Goal: Task Accomplishment & Management: Use online tool/utility

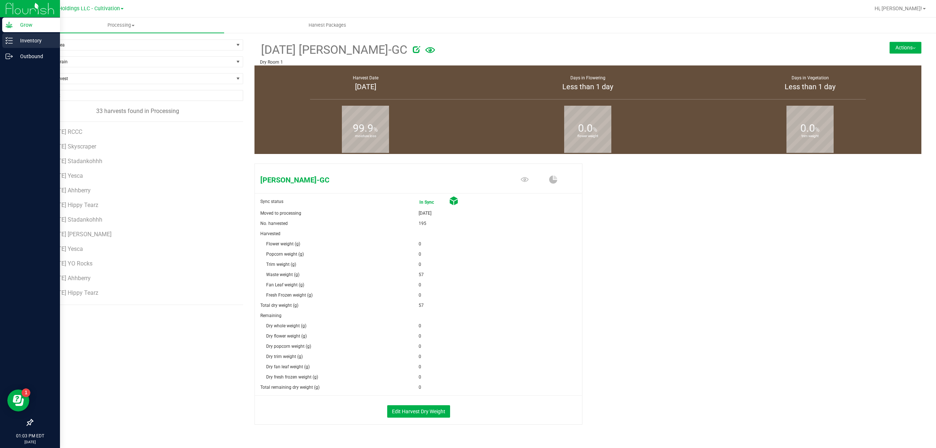
click at [18, 38] on p "Inventory" at bounding box center [35, 40] width 44 height 9
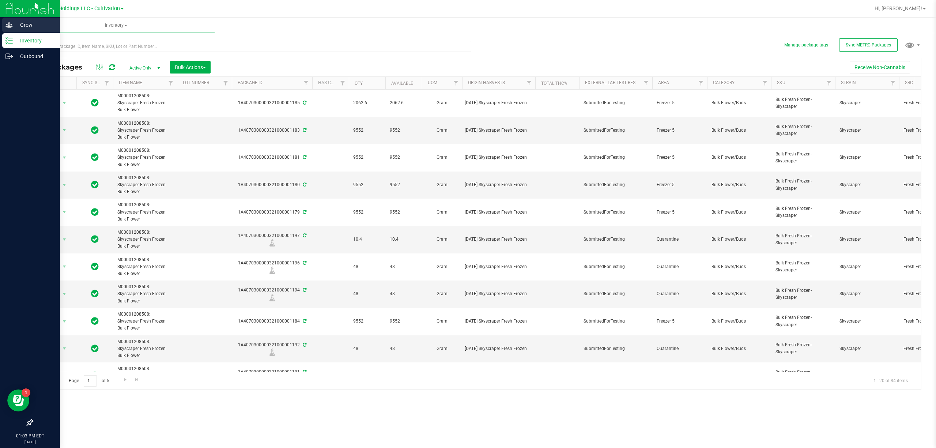
click at [8, 25] on icon at bounding box center [8, 25] width 7 height 6
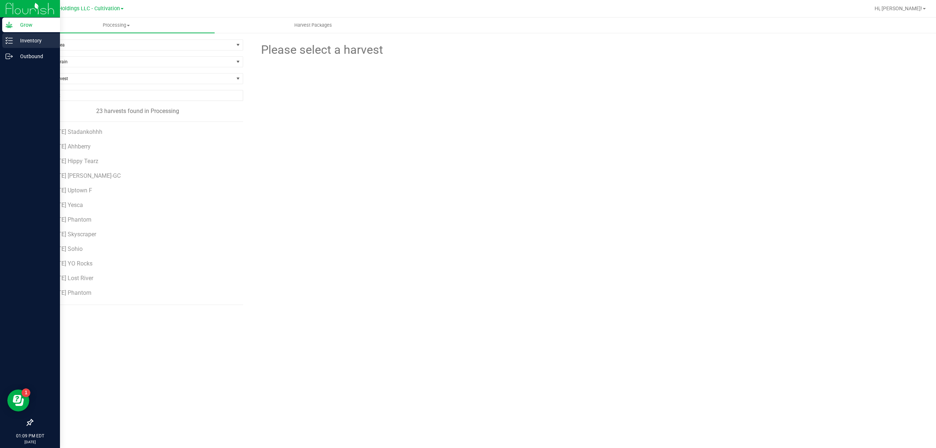
click at [7, 39] on icon at bounding box center [8, 40] width 7 height 7
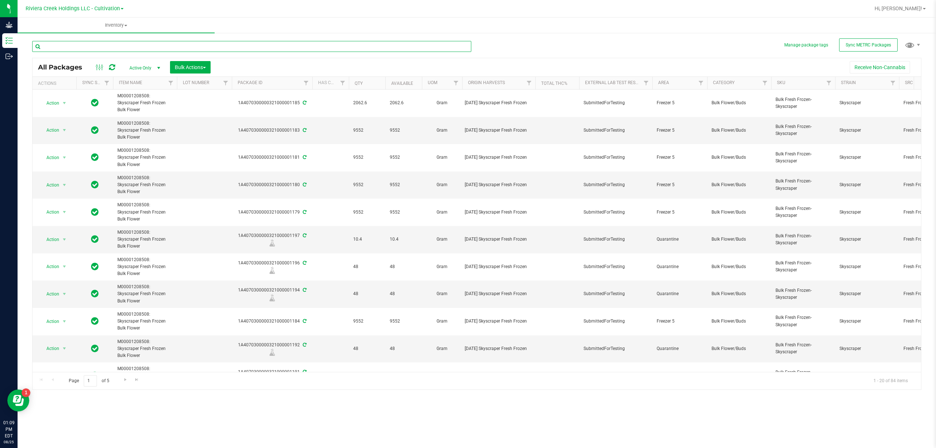
click at [71, 47] on input "text" at bounding box center [251, 46] width 439 height 11
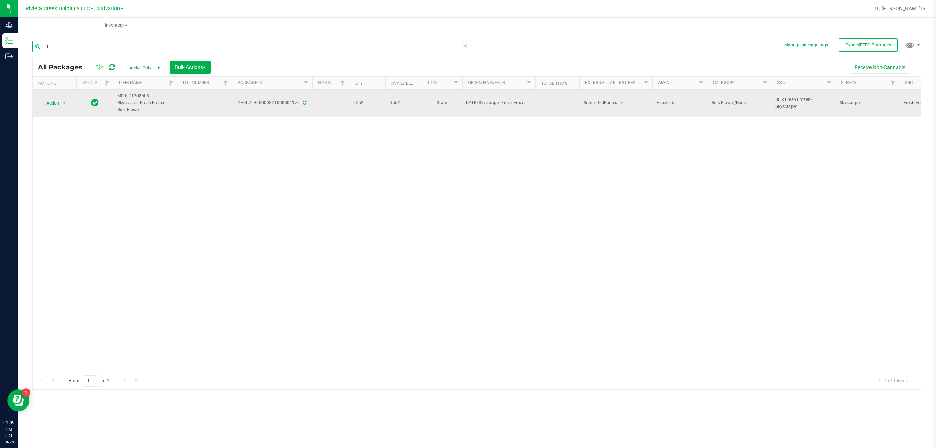
type input "1"
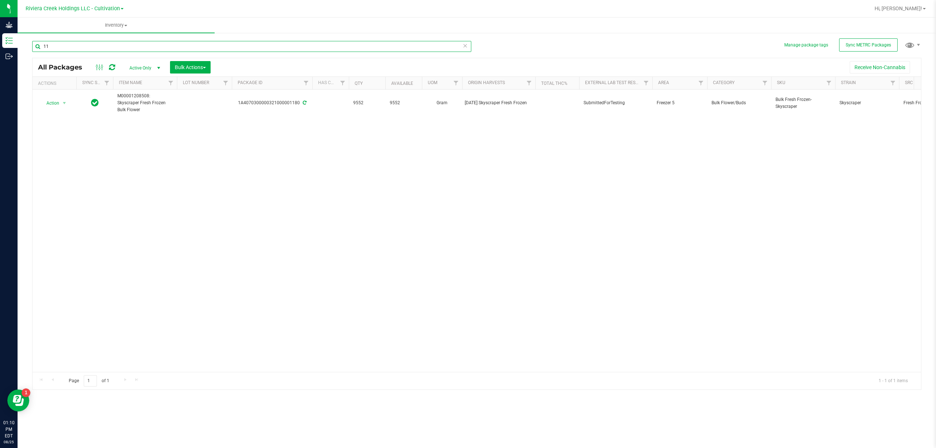
type input "1"
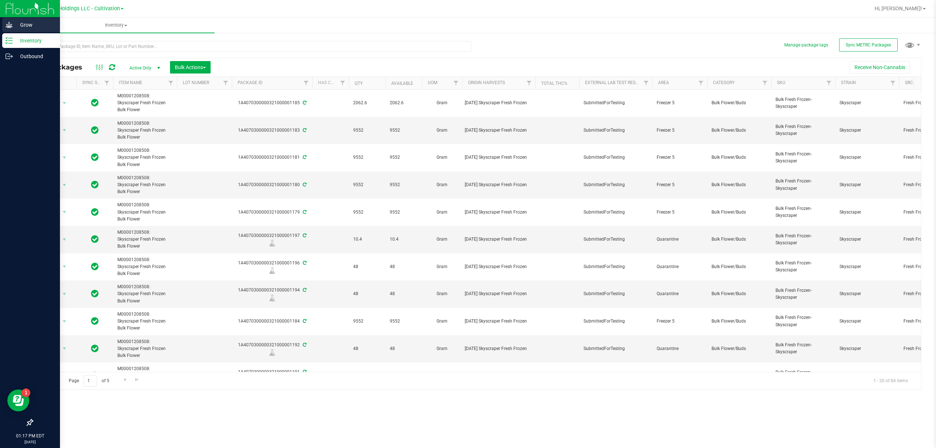
click at [11, 26] on icon at bounding box center [8, 25] width 7 height 6
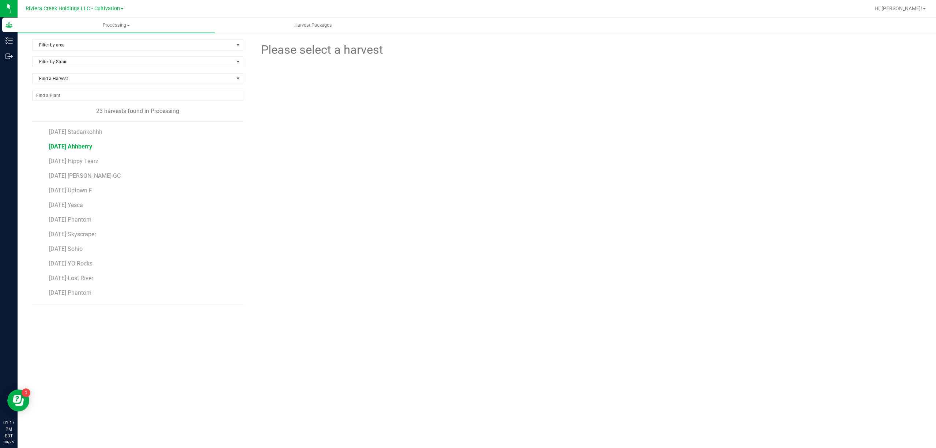
click at [92, 147] on span "[DATE] Ahhberry" at bounding box center [70, 146] width 43 height 7
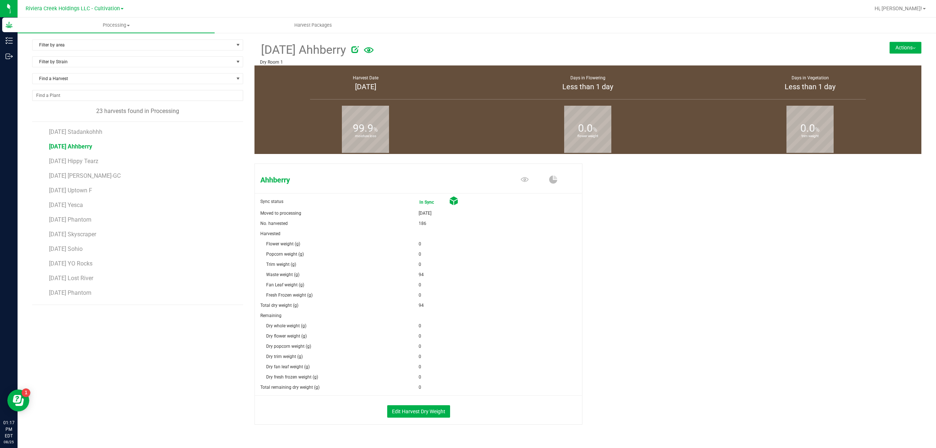
click at [902, 49] on button "Actions" at bounding box center [905, 48] width 32 height 12
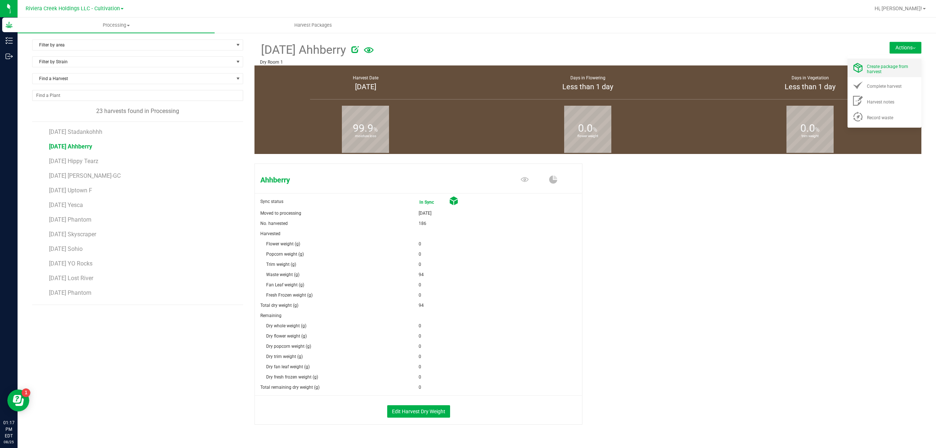
click at [889, 62] on div "Create package from harvest" at bounding box center [892, 67] width 50 height 13
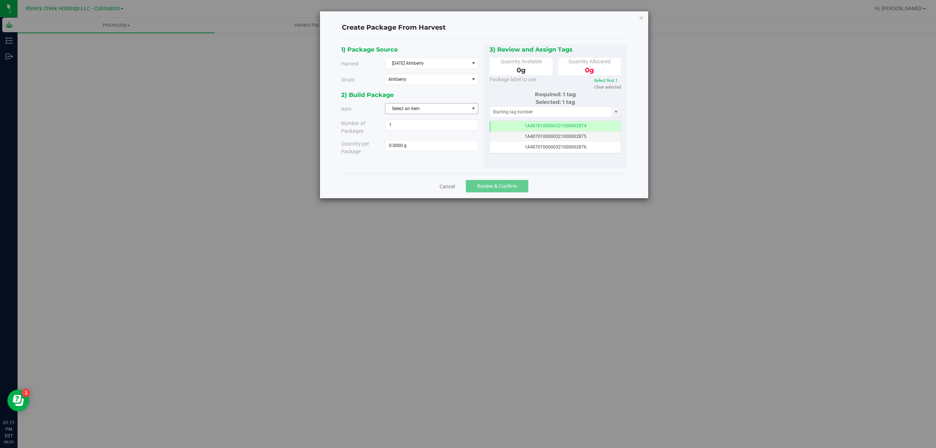
click at [430, 107] on span "Select an item" at bounding box center [426, 108] width 83 height 10
click at [452, 143] on span "M00001188219: Ahhberry Bulk Flower" at bounding box center [428, 141] width 76 height 10
click at [446, 95] on div "2) Build Package" at bounding box center [409, 95] width 137 height 10
click at [446, 94] on div "2) Build Package" at bounding box center [409, 95] width 137 height 10
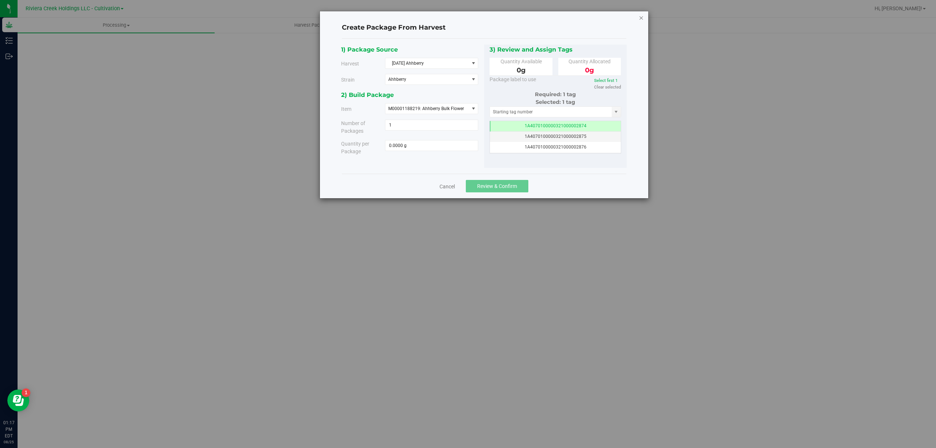
click at [640, 16] on icon "button" at bounding box center [641, 17] width 5 height 9
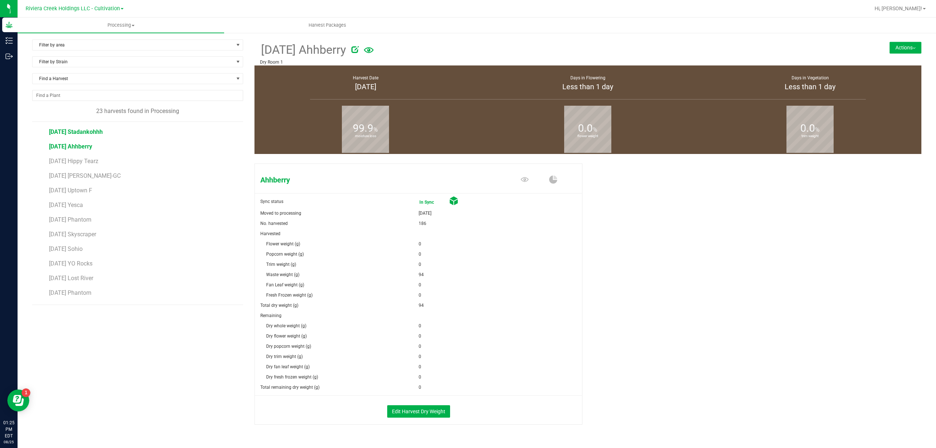
click at [80, 134] on span "[DATE] Stadankohhh" at bounding box center [76, 131] width 54 height 7
click at [901, 49] on button "Actions" at bounding box center [905, 48] width 32 height 12
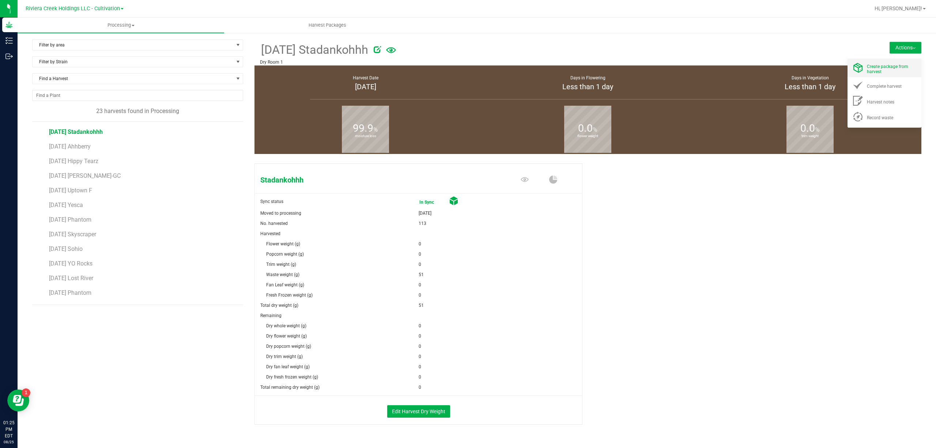
click at [896, 62] on div "Create package from harvest" at bounding box center [892, 67] width 50 height 13
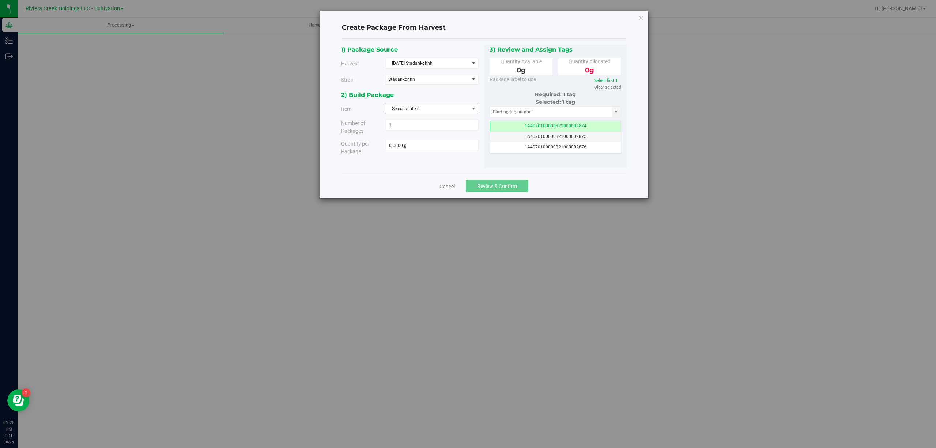
click at [439, 111] on span "Select an item" at bounding box center [426, 108] width 83 height 10
click at [466, 143] on span "M00001188124: Stadankohhh Bulk Flower" at bounding box center [432, 145] width 84 height 19
click at [461, 96] on div "2) Build Package" at bounding box center [409, 95] width 137 height 10
click at [641, 18] on icon "button" at bounding box center [641, 17] width 5 height 9
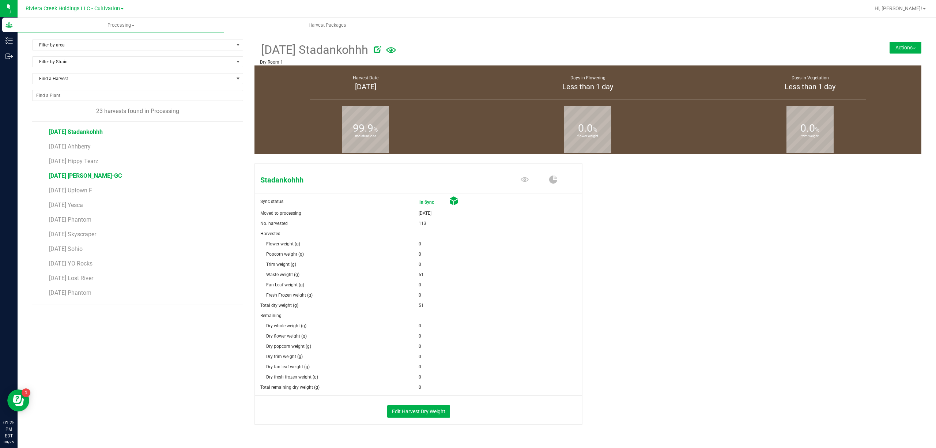
click at [114, 177] on span "[DATE] [PERSON_NAME]-GC" at bounding box center [85, 175] width 73 height 7
click at [896, 45] on button "Actions" at bounding box center [905, 48] width 32 height 12
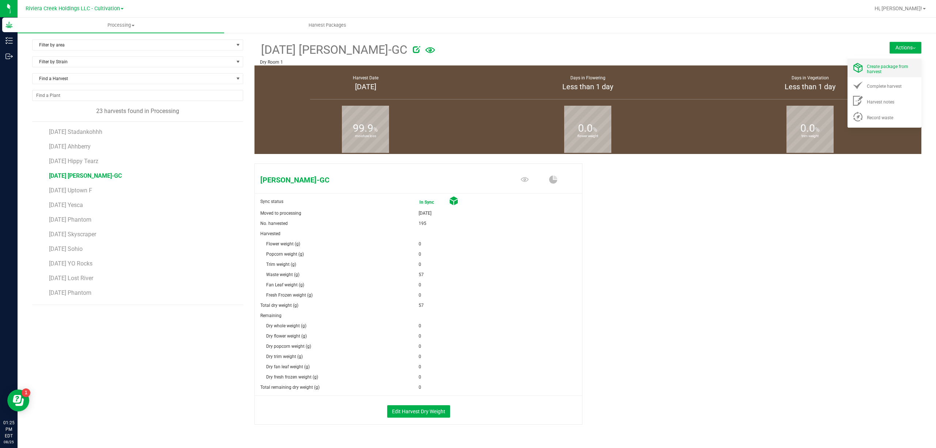
click at [869, 64] on span "Create package from harvest" at bounding box center [887, 69] width 41 height 10
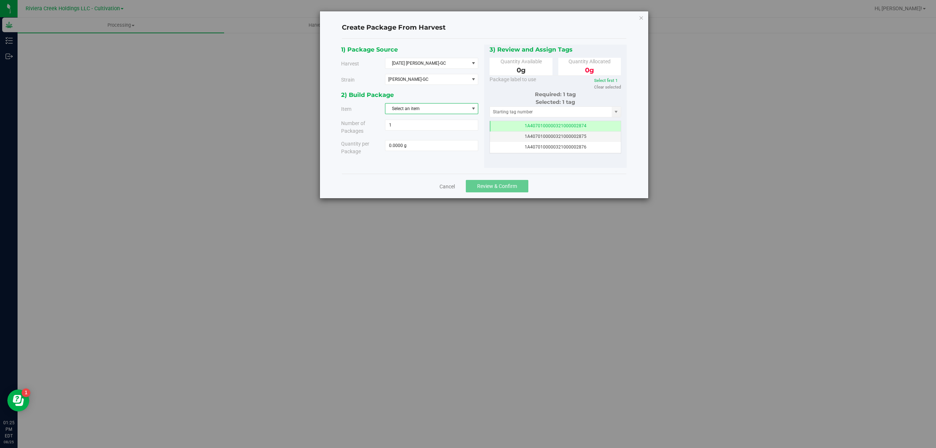
click at [414, 109] on span "Select an item" at bounding box center [426, 108] width 83 height 10
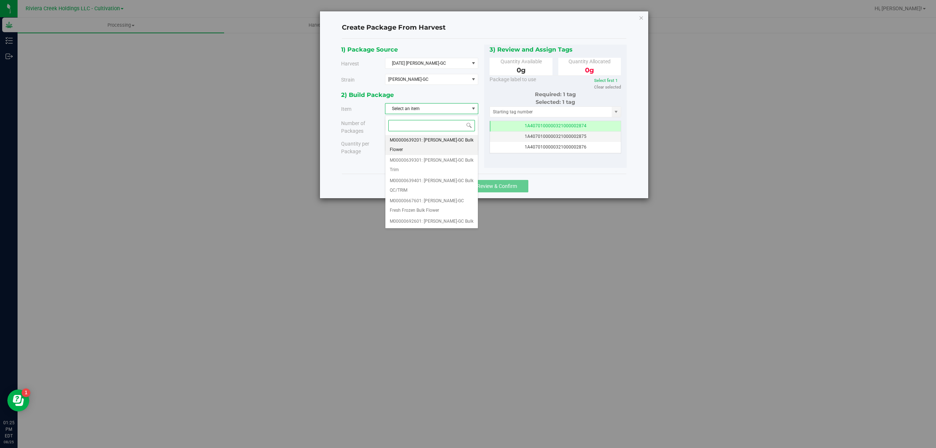
click at [464, 150] on span "M00000639201: [PERSON_NAME]-GC Bulk Flower" at bounding box center [432, 145] width 84 height 19
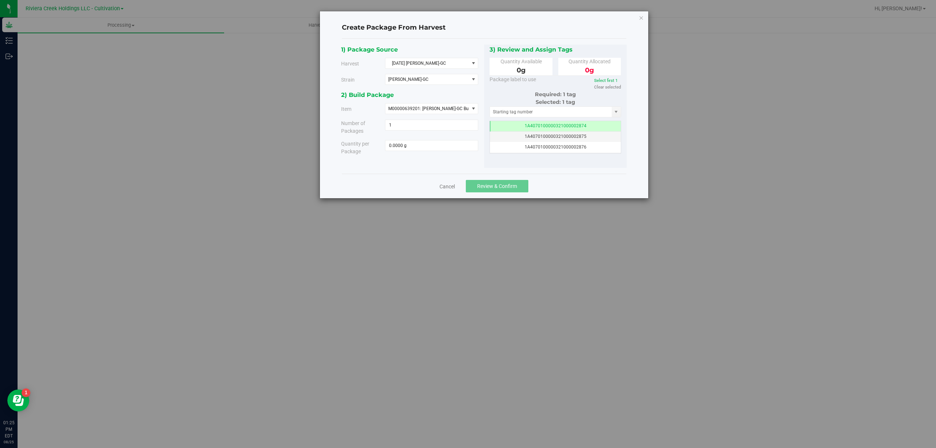
click at [476, 92] on div "2) Build Package" at bounding box center [409, 95] width 137 height 10
click at [640, 18] on icon "button" at bounding box center [641, 17] width 5 height 9
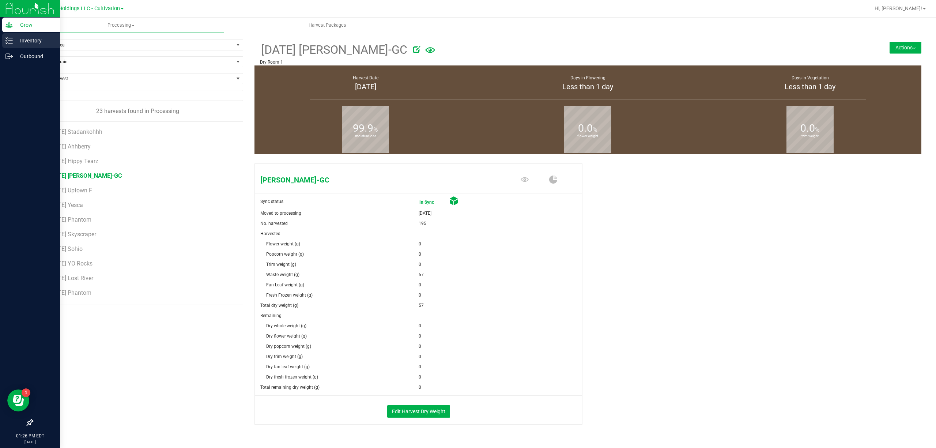
click at [13, 41] on p "Inventory" at bounding box center [35, 40] width 44 height 9
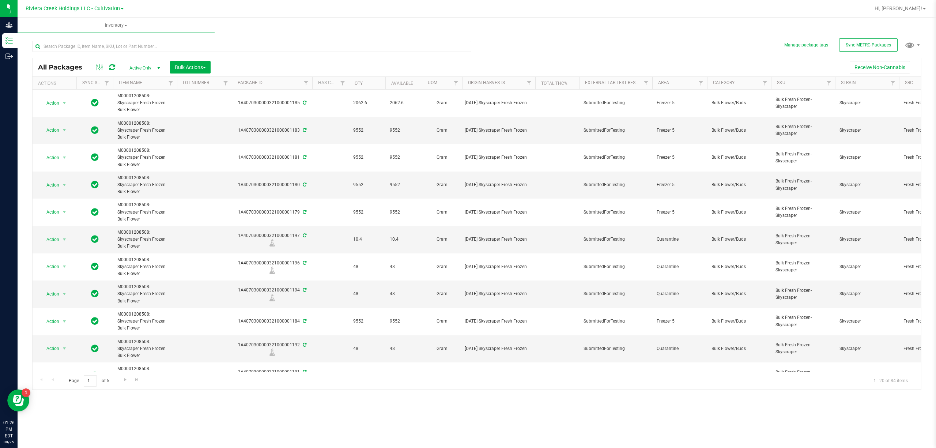
click at [110, 8] on span "Riviera Creek Holdings LLC - Cultivation" at bounding box center [73, 8] width 94 height 7
click at [114, 34] on link "Riviera Creek Holdings LLC - Processing" at bounding box center [74, 36] width 107 height 10
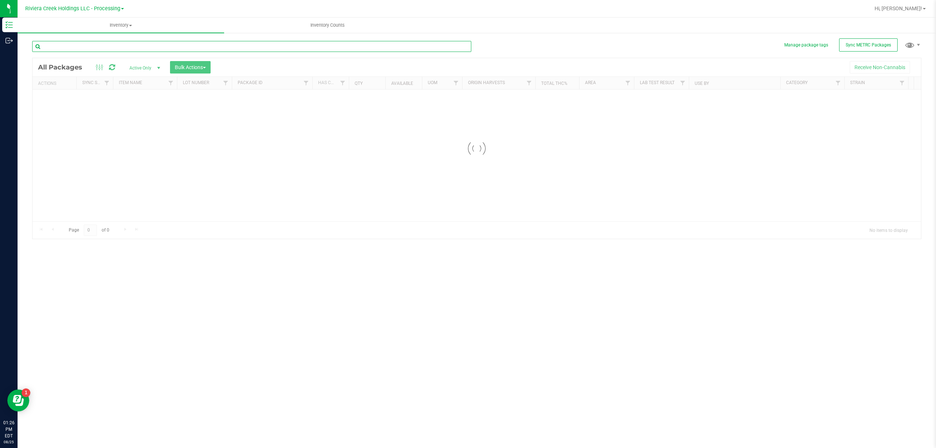
click at [117, 44] on input "text" at bounding box center [251, 46] width 439 height 11
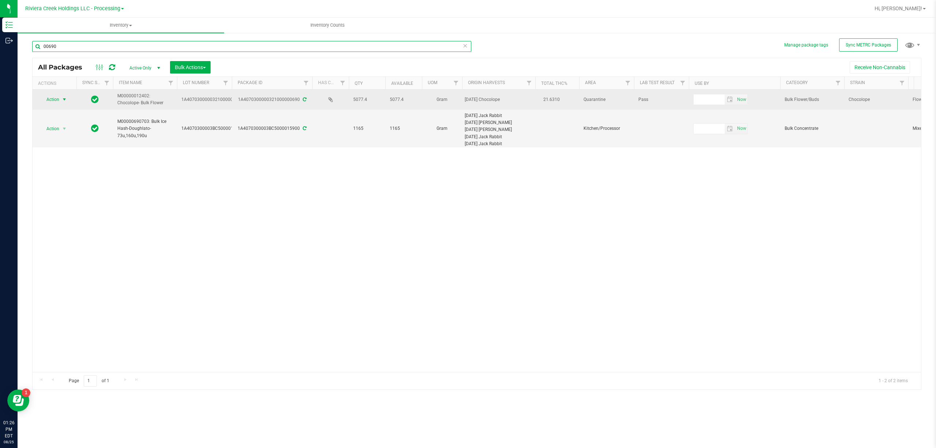
type input "00690"
click at [59, 100] on span "Action" at bounding box center [50, 99] width 20 height 10
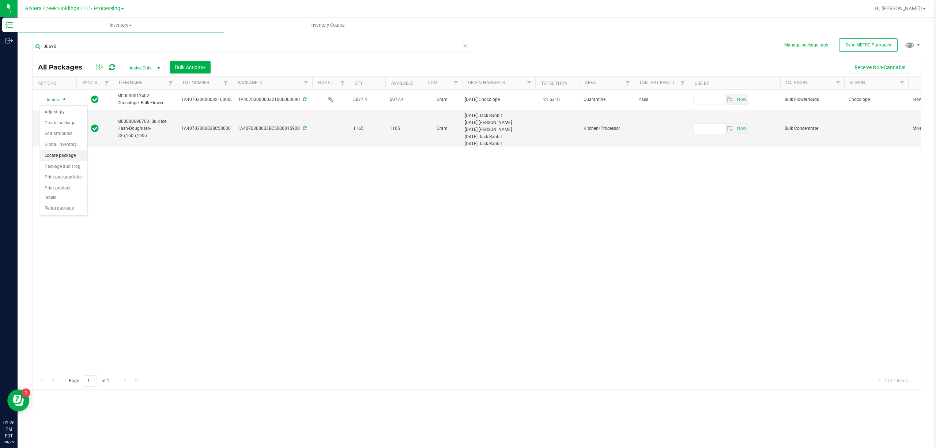
click at [63, 154] on li "Locate package" at bounding box center [63, 155] width 47 height 11
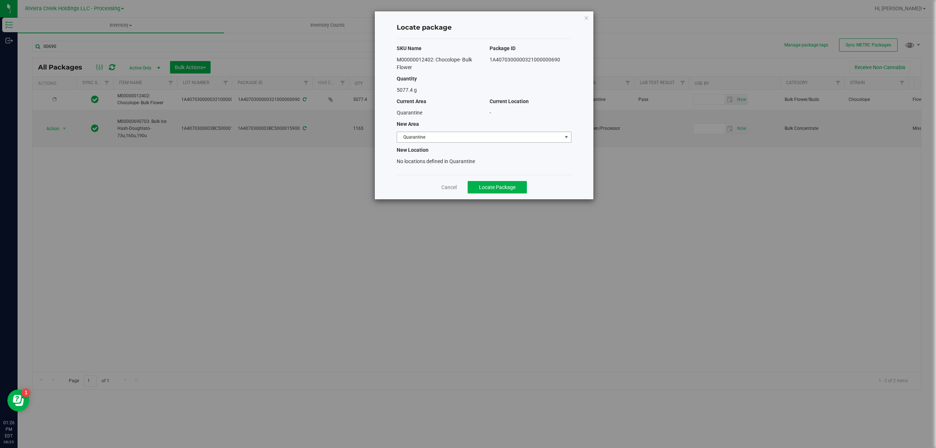
click at [412, 132] on span "Quarantine" at bounding box center [479, 137] width 165 height 10
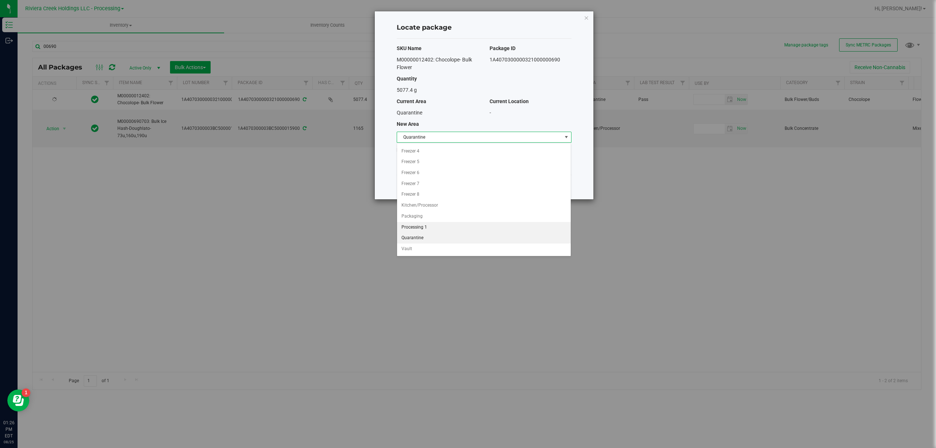
scroll to position [90, 0]
click at [429, 245] on li "Vault" at bounding box center [484, 248] width 174 height 11
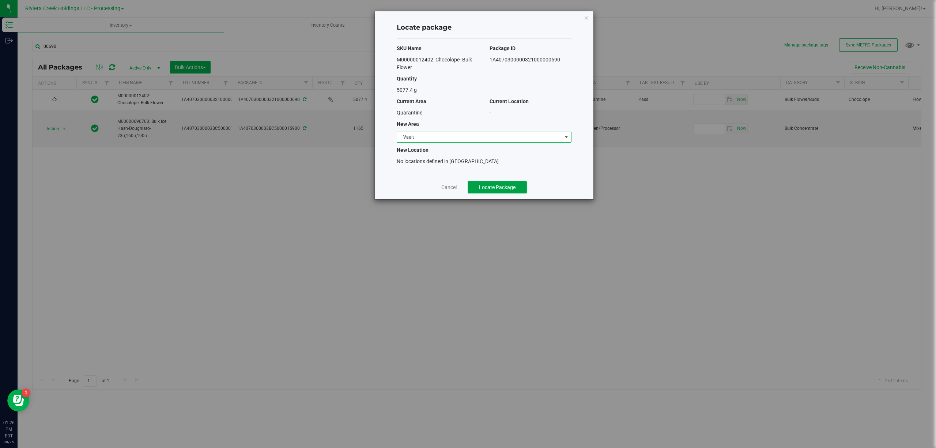
click at [503, 192] on button "Locate Package" at bounding box center [497, 187] width 59 height 12
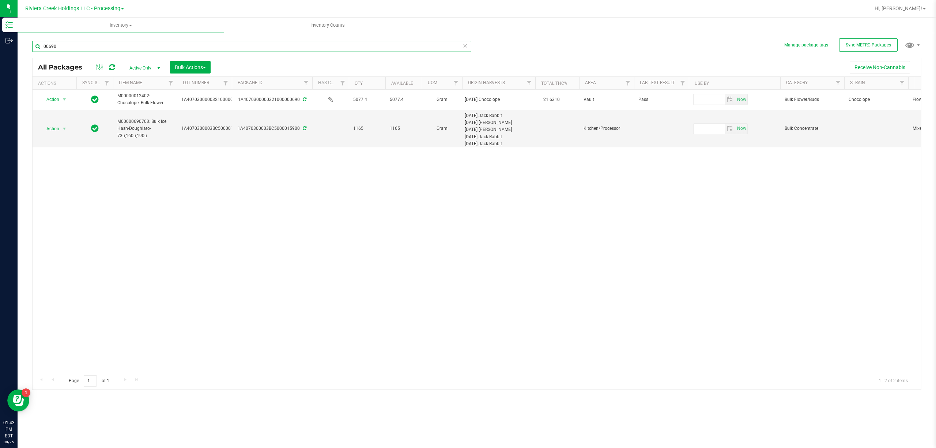
click at [89, 44] on input "00690" at bounding box center [251, 46] width 439 height 11
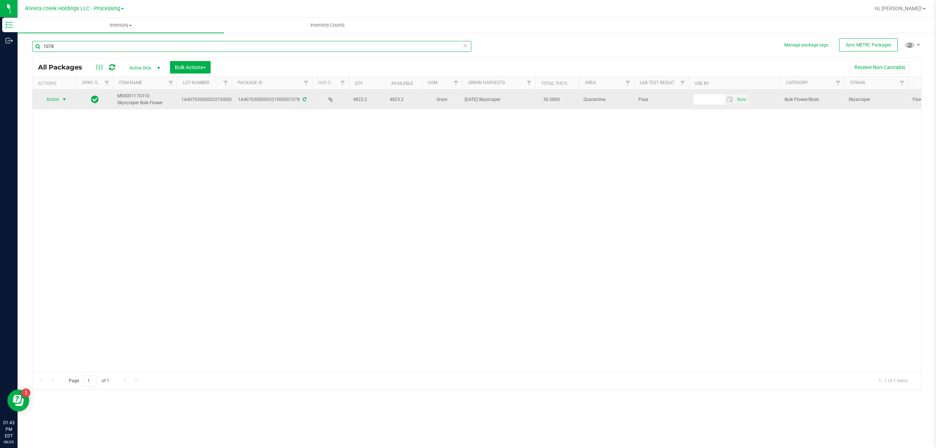
type input "1078"
click at [62, 103] on span "select" at bounding box center [64, 99] width 9 height 10
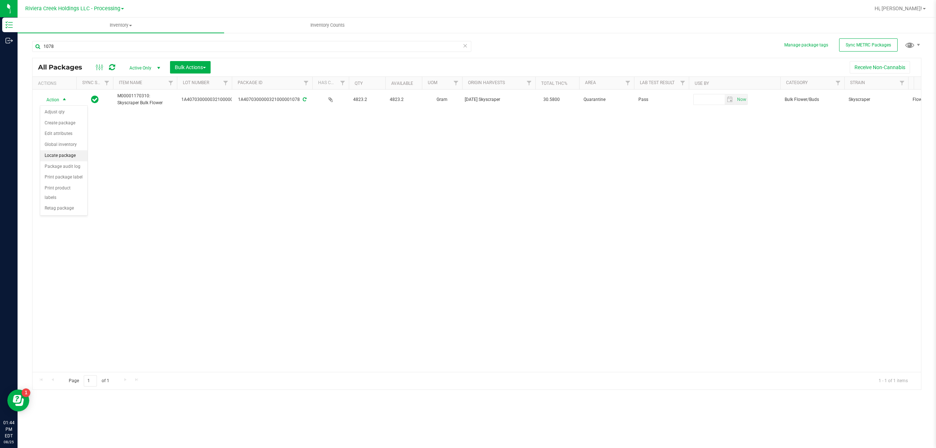
click at [57, 157] on li "Locate package" at bounding box center [63, 155] width 47 height 11
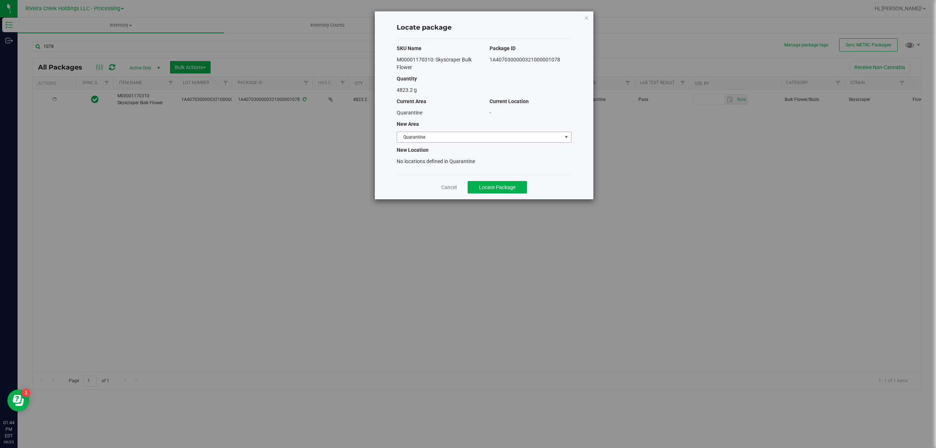
click at [408, 140] on span "Quarantine" at bounding box center [479, 137] width 165 height 10
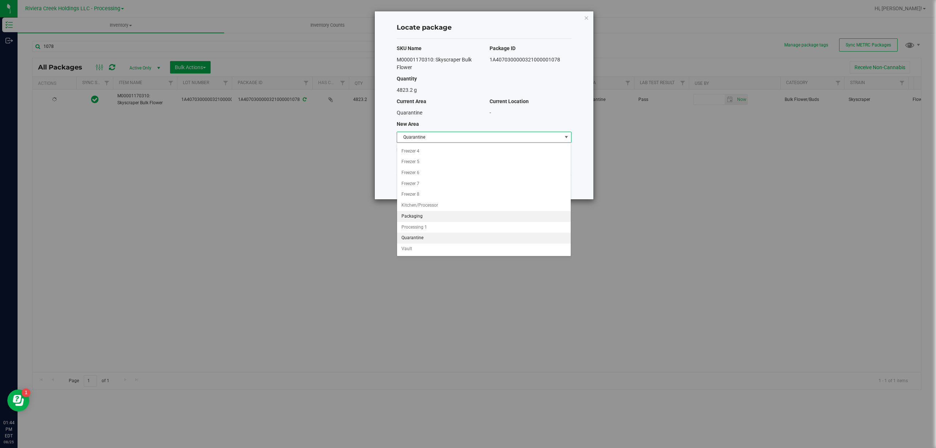
scroll to position [90, 0]
click at [417, 249] on li "Vault" at bounding box center [484, 248] width 174 height 11
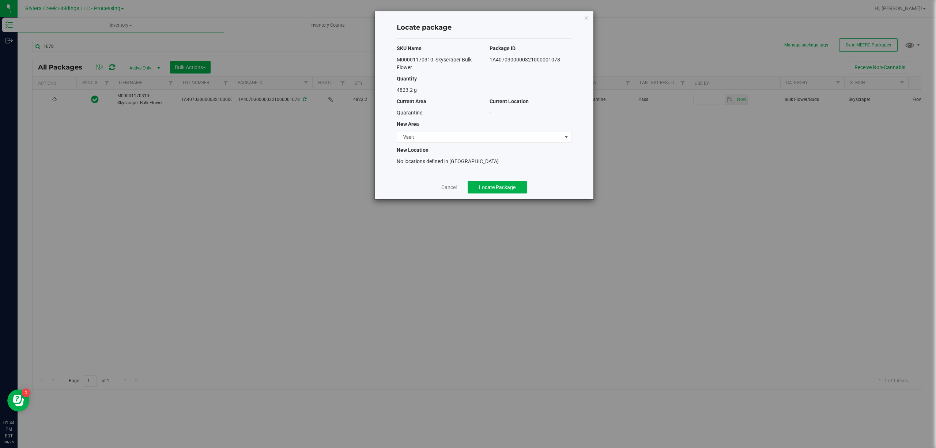
click at [389, 152] on div "Locate package SKU Name Package ID M00001170310: Skyscraper Bulk Flower 1A40703…" at bounding box center [484, 105] width 219 height 188
click at [495, 186] on span "Locate Package" at bounding box center [497, 187] width 37 height 6
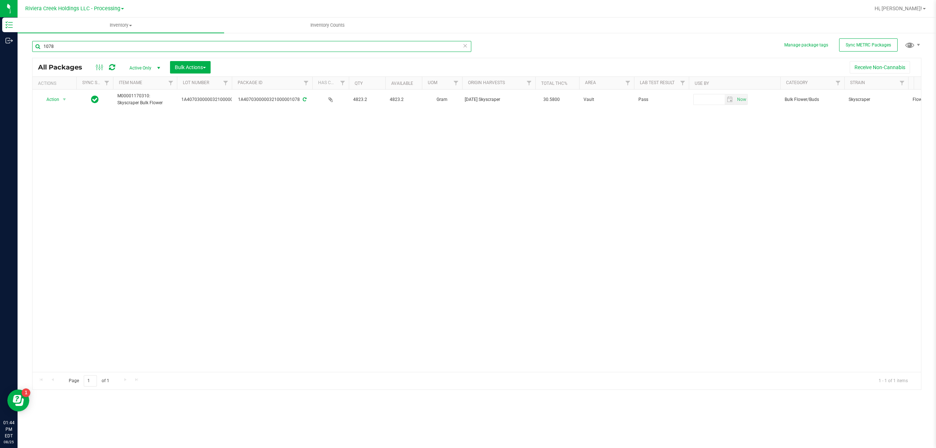
click at [72, 44] on input "1078" at bounding box center [251, 46] width 439 height 11
click at [73, 44] on input "1078" at bounding box center [251, 46] width 439 height 11
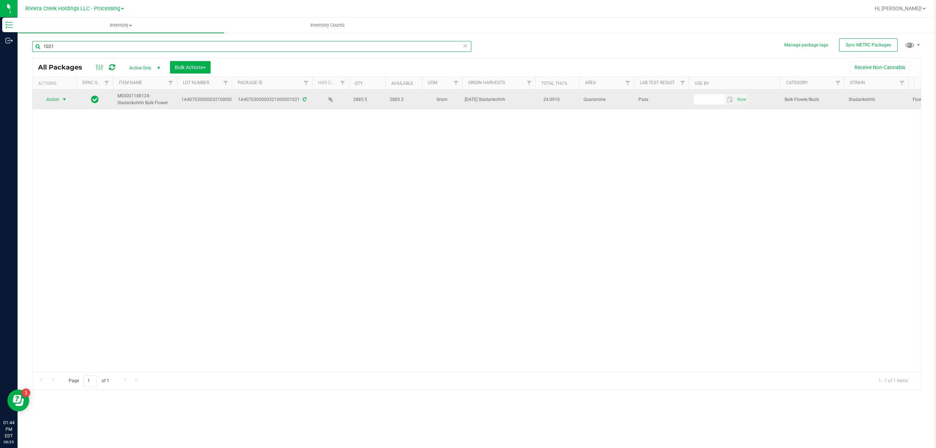
type input "1021"
click at [62, 102] on span "select" at bounding box center [64, 100] width 6 height 6
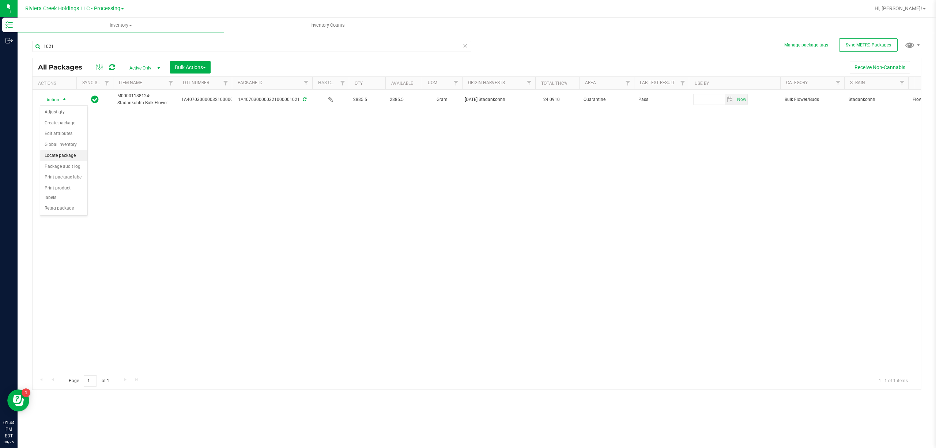
click at [59, 154] on li "Locate package" at bounding box center [63, 155] width 47 height 11
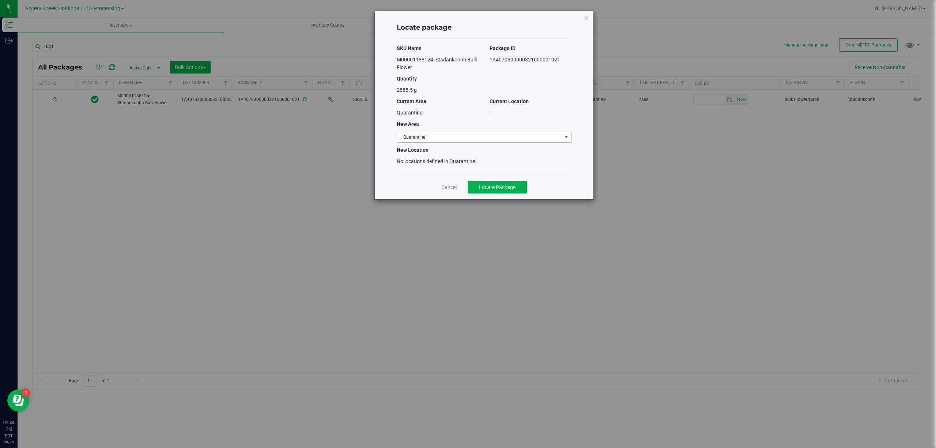
click at [426, 139] on span "Quarantine" at bounding box center [479, 137] width 165 height 10
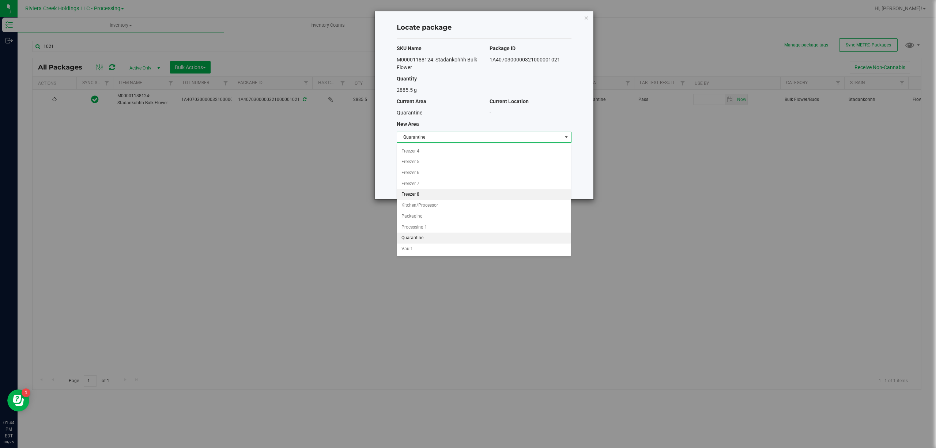
scroll to position [90, 0]
click at [420, 246] on li "Vault" at bounding box center [484, 248] width 174 height 11
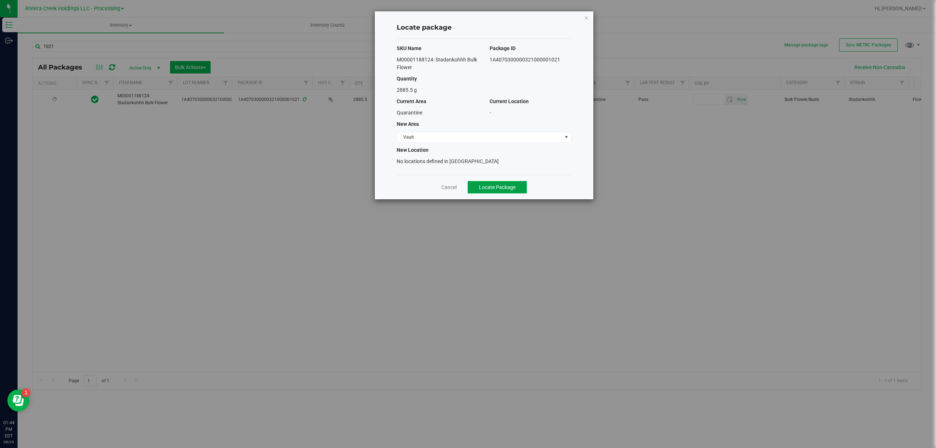
click at [512, 192] on button "Locate Package" at bounding box center [497, 187] width 59 height 12
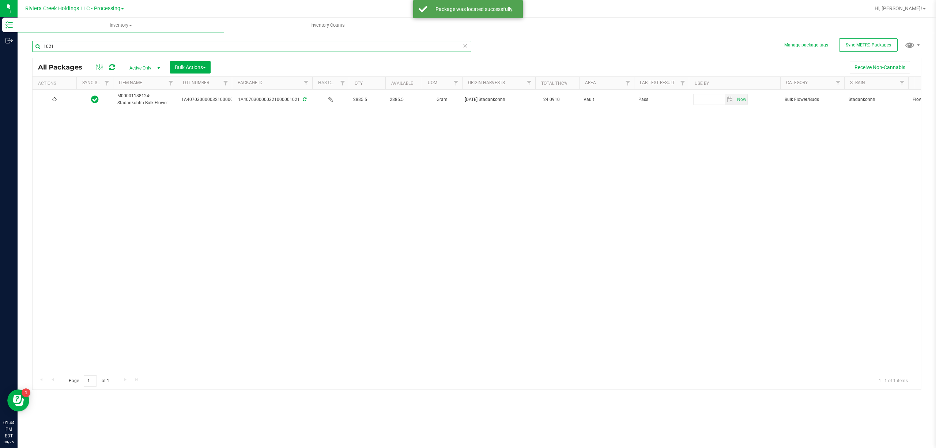
click at [83, 45] on input "1021" at bounding box center [251, 46] width 439 height 11
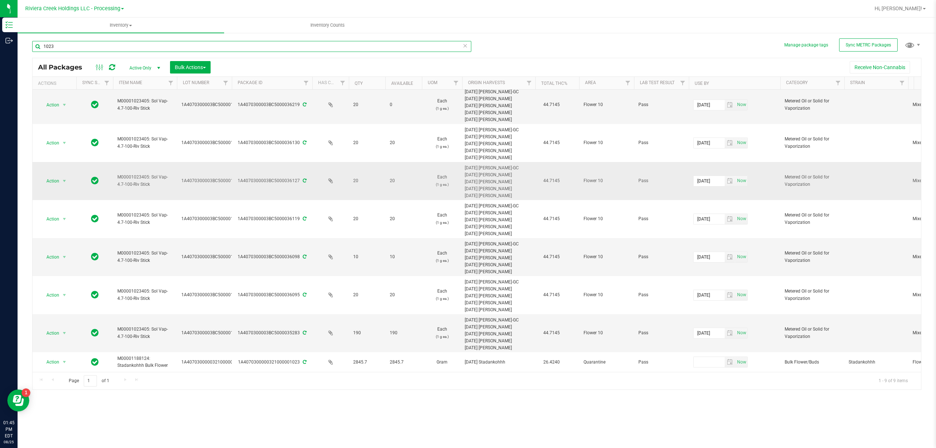
scroll to position [50, 0]
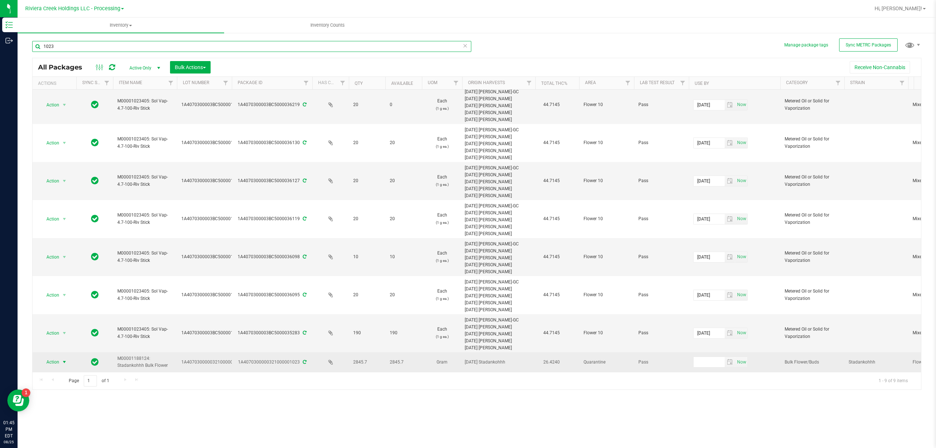
type input "1023"
click at [54, 358] on span "Action" at bounding box center [50, 362] width 20 height 10
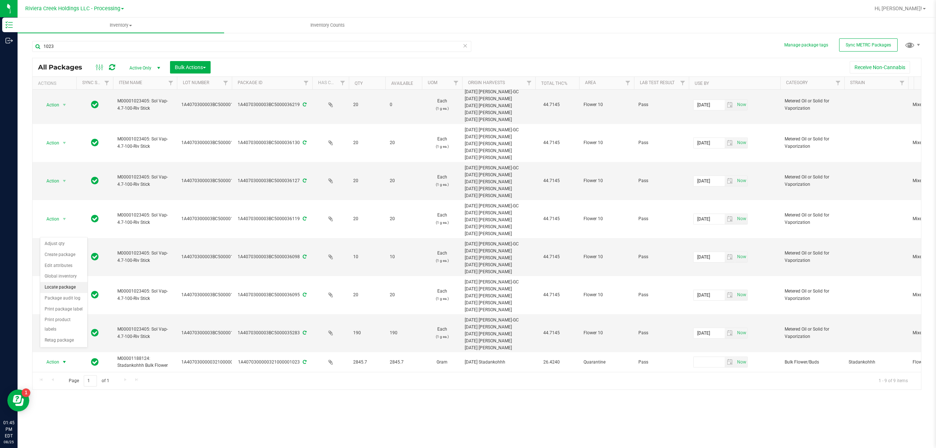
click at [58, 290] on li "Locate package" at bounding box center [63, 287] width 47 height 11
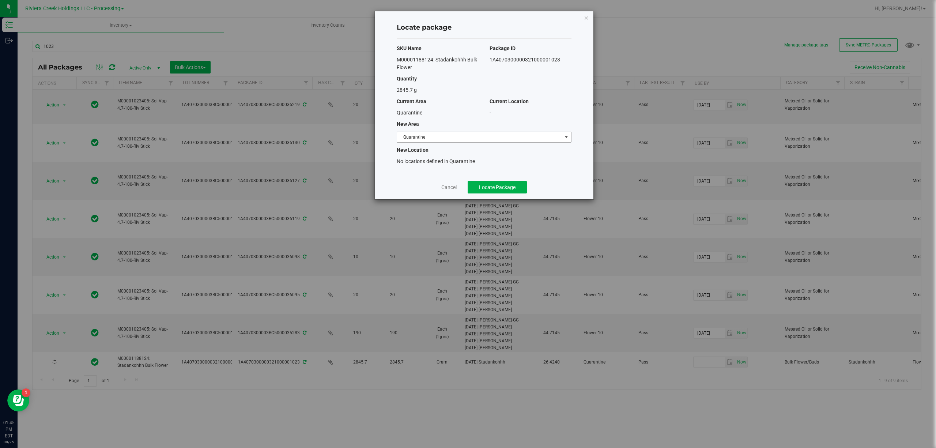
click at [417, 133] on span "Quarantine" at bounding box center [479, 137] width 165 height 10
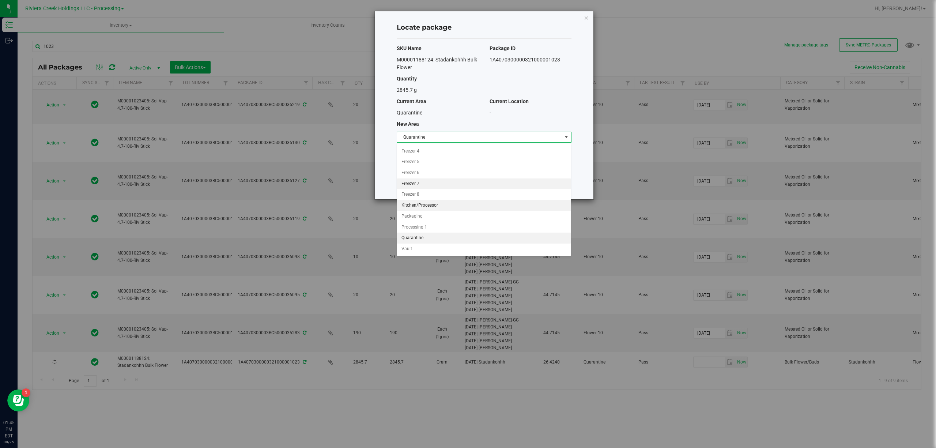
scroll to position [90, 0]
click at [425, 247] on li "Vault" at bounding box center [484, 248] width 174 height 11
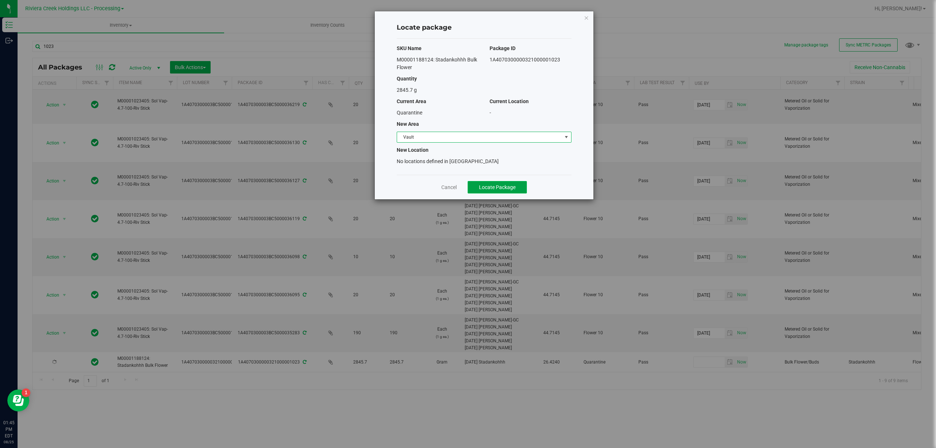
click at [502, 190] on span "Locate Package" at bounding box center [497, 187] width 37 height 6
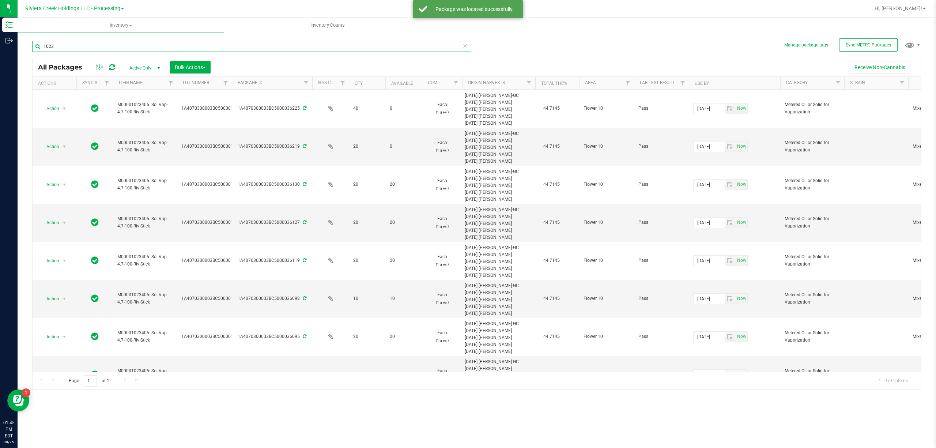
click at [73, 46] on input "1023" at bounding box center [251, 46] width 439 height 11
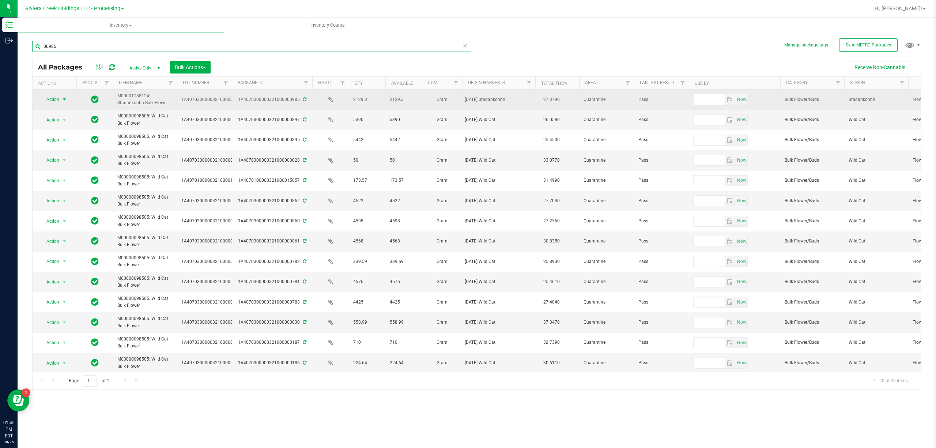
type input "00985"
click at [57, 102] on span "Action" at bounding box center [50, 99] width 20 height 10
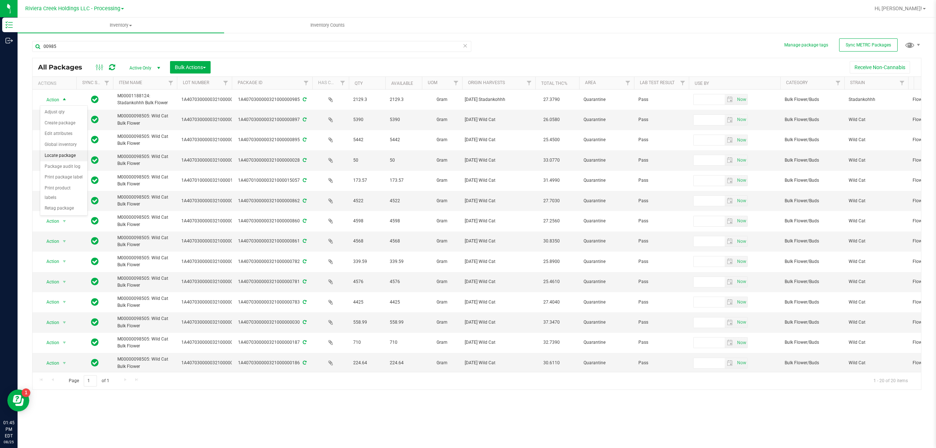
click at [65, 155] on li "Locate package" at bounding box center [63, 155] width 47 height 11
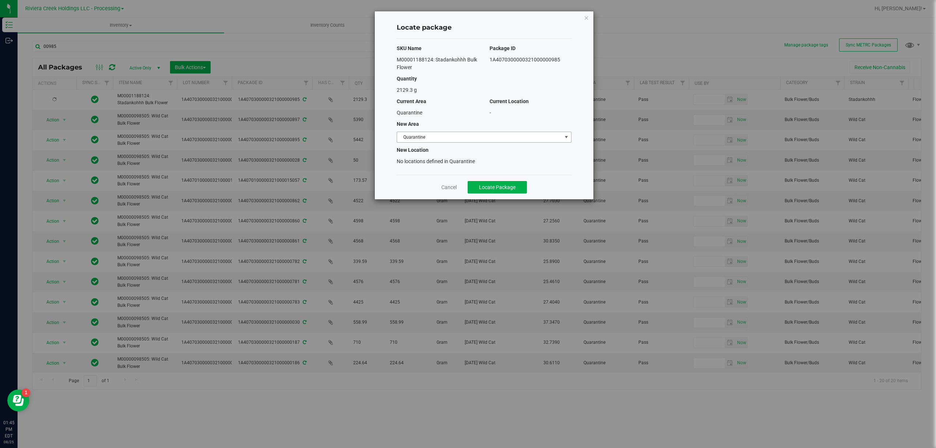
click at [436, 140] on span "Quarantine" at bounding box center [479, 137] width 165 height 10
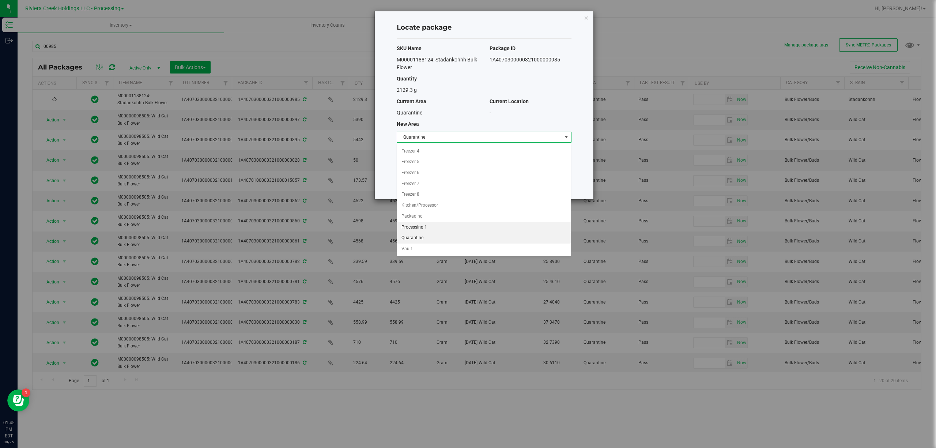
scroll to position [90, 0]
click at [415, 244] on li "Vault" at bounding box center [484, 248] width 174 height 11
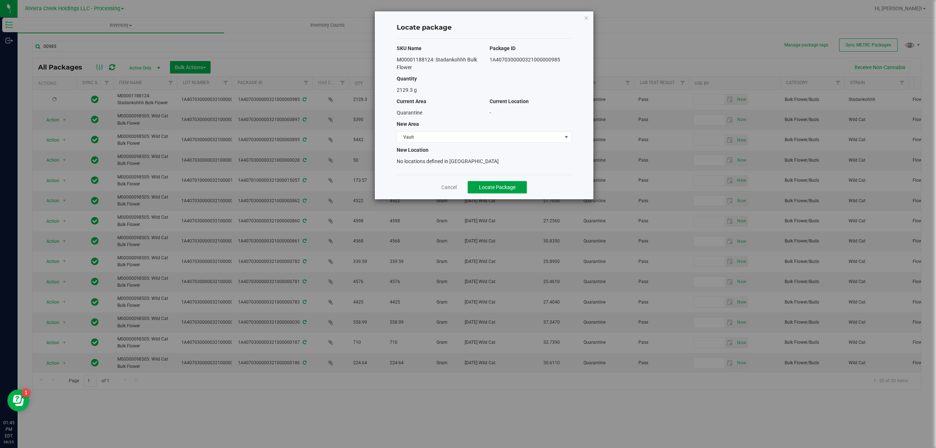
click at [492, 186] on span "Locate Package" at bounding box center [497, 187] width 37 height 6
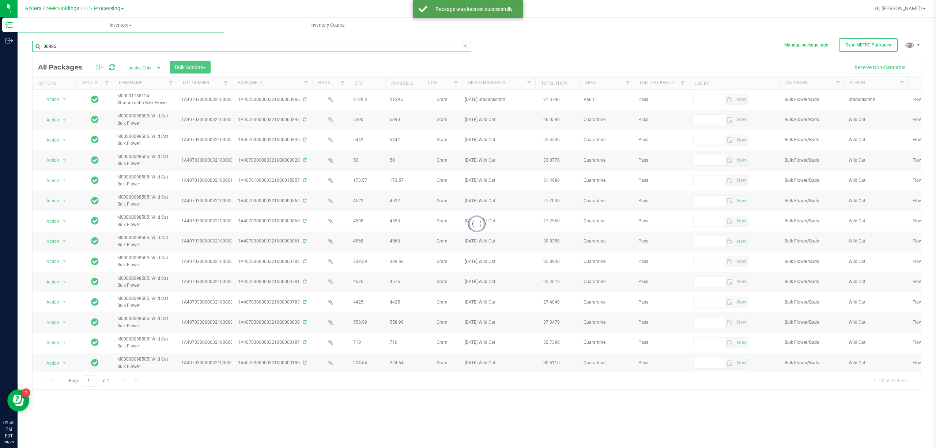
click at [83, 46] on input "00985" at bounding box center [251, 46] width 439 height 11
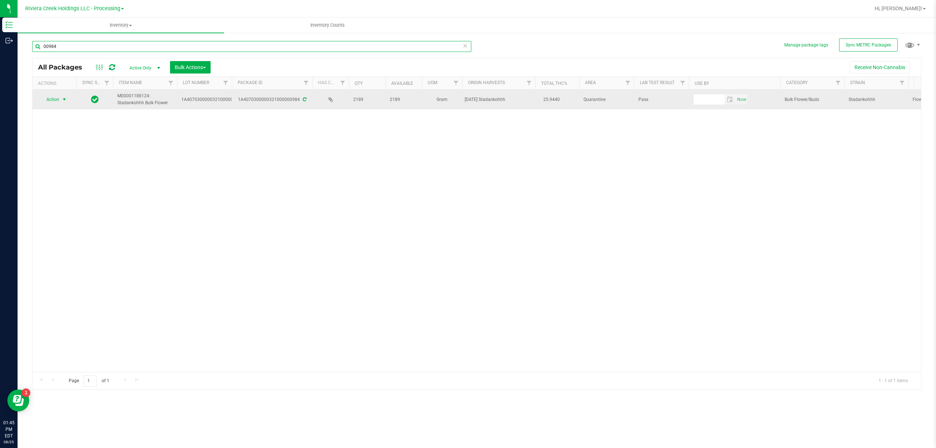
type input "00984"
click at [59, 98] on span "Action" at bounding box center [50, 99] width 20 height 10
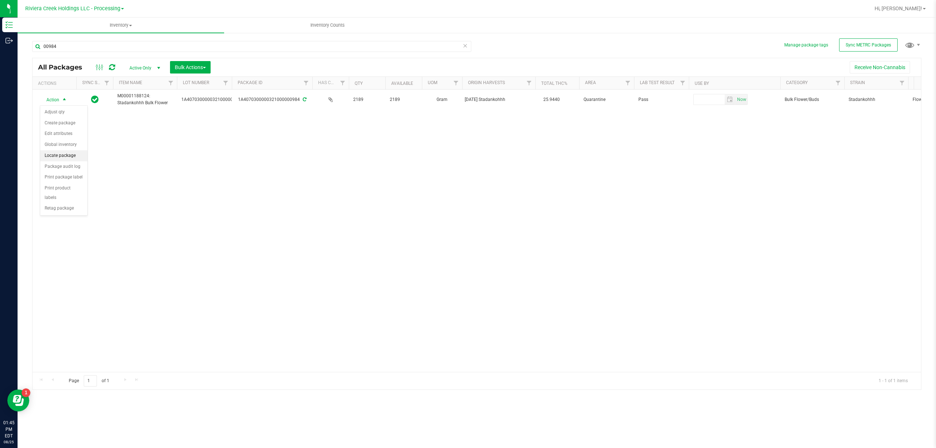
click at [72, 158] on li "Locate package" at bounding box center [63, 155] width 47 height 11
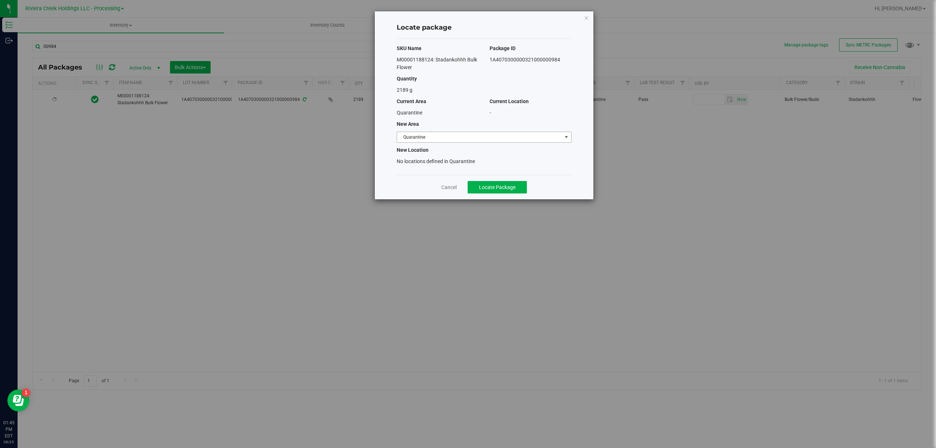
click at [426, 142] on span "Quarantine" at bounding box center [479, 137] width 165 height 10
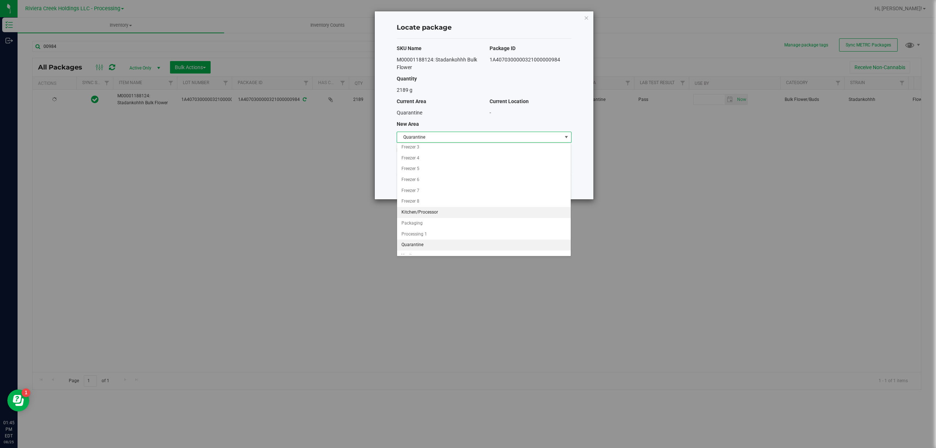
scroll to position [30, 0]
click at [419, 154] on li "Flower 10" at bounding box center [484, 152] width 174 height 11
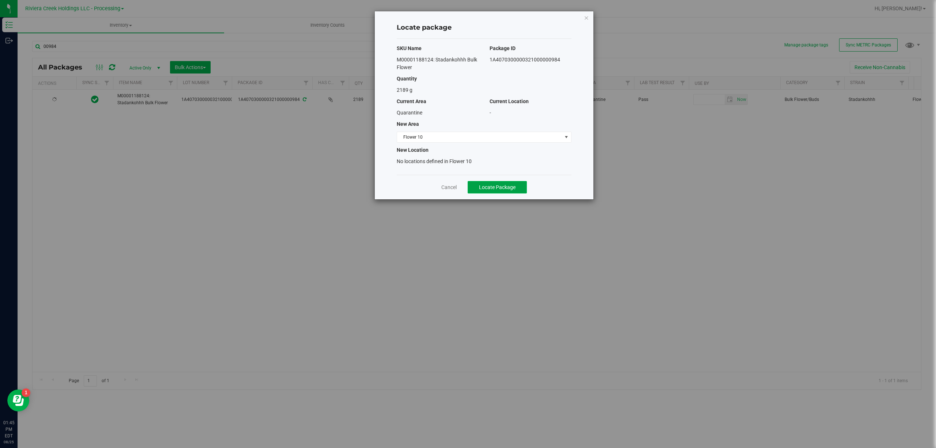
click at [501, 186] on span "Locate Package" at bounding box center [497, 187] width 37 height 6
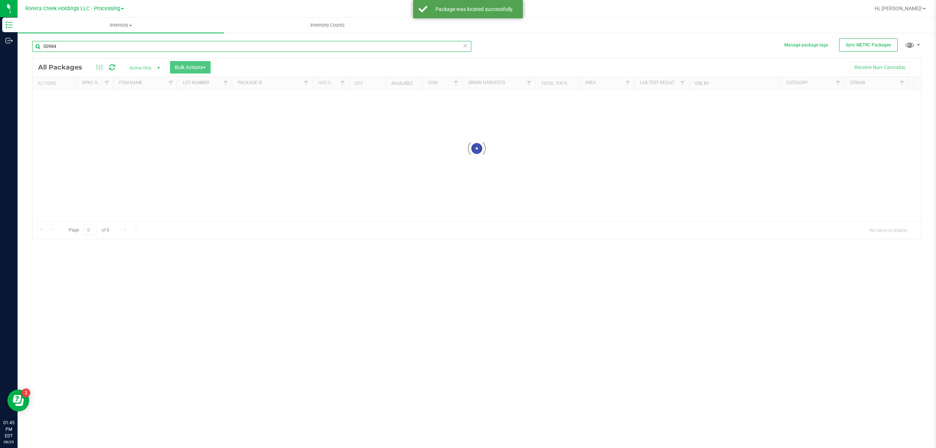
click at [87, 43] on input "00984" at bounding box center [251, 46] width 439 height 11
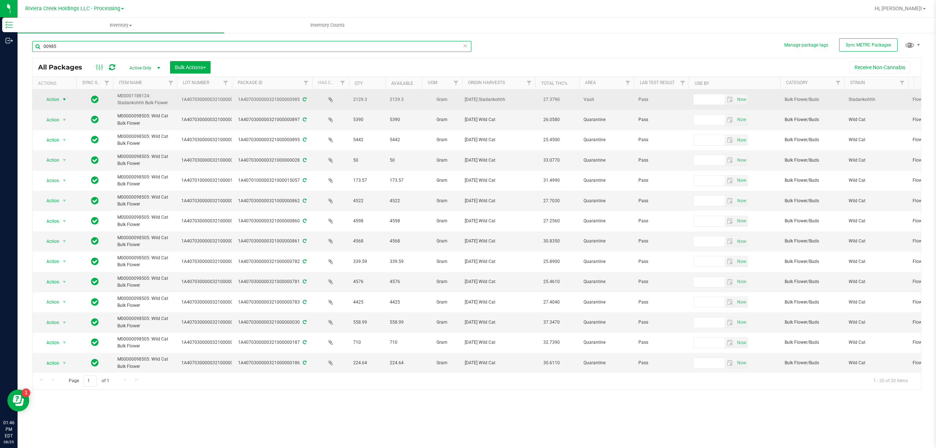
type input "00985"
click at [60, 100] on span "select" at bounding box center [64, 99] width 9 height 10
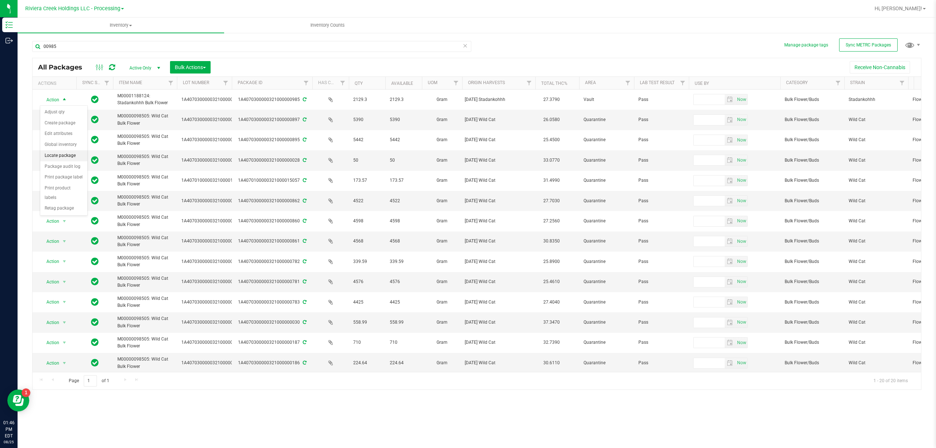
click at [66, 158] on li "Locate package" at bounding box center [63, 155] width 47 height 11
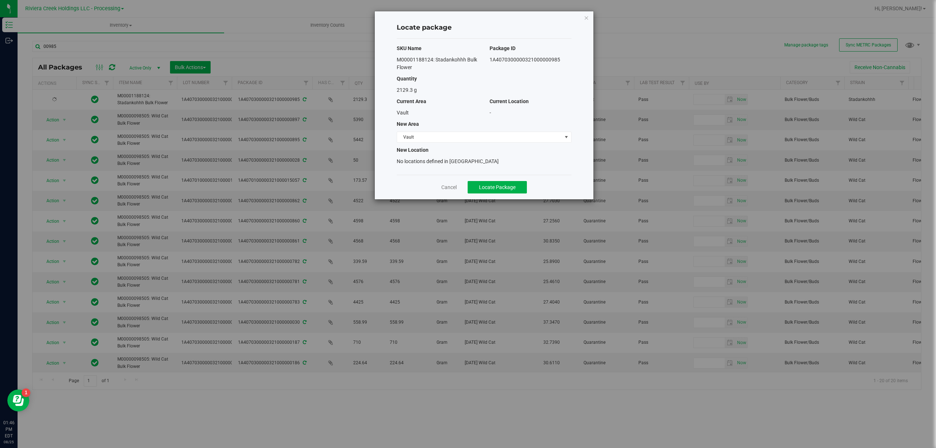
click at [452, 144] on div "SKU Name Package ID M00001188124: Stadankohhh Bulk Flower 1A4070300000321000000…" at bounding box center [484, 107] width 175 height 136
click at [449, 137] on span "Vault" at bounding box center [479, 137] width 165 height 10
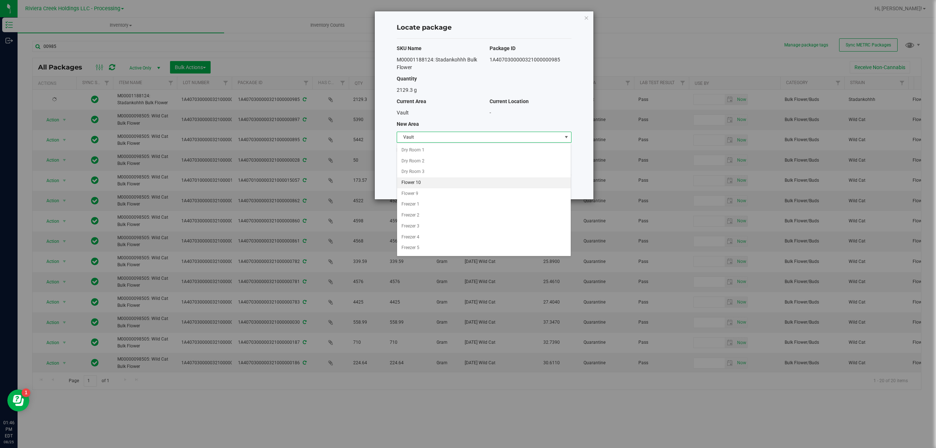
click at [424, 181] on li "Flower 10" at bounding box center [484, 182] width 174 height 11
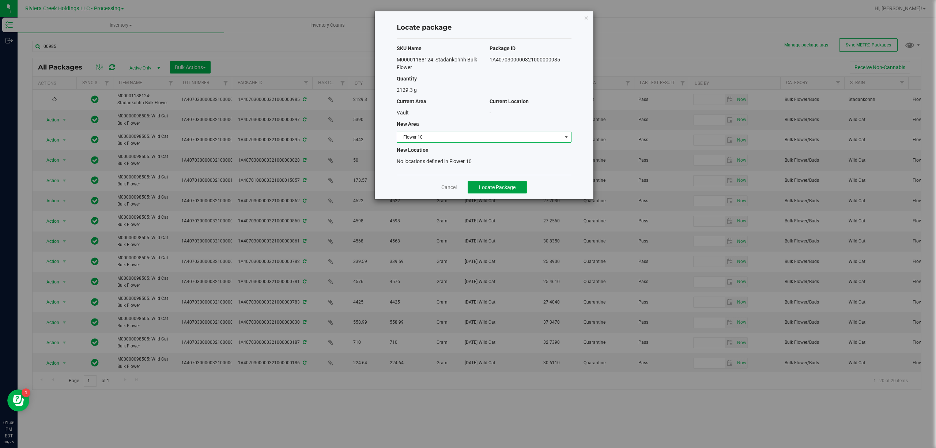
click at [487, 188] on span "Locate Package" at bounding box center [497, 187] width 37 height 6
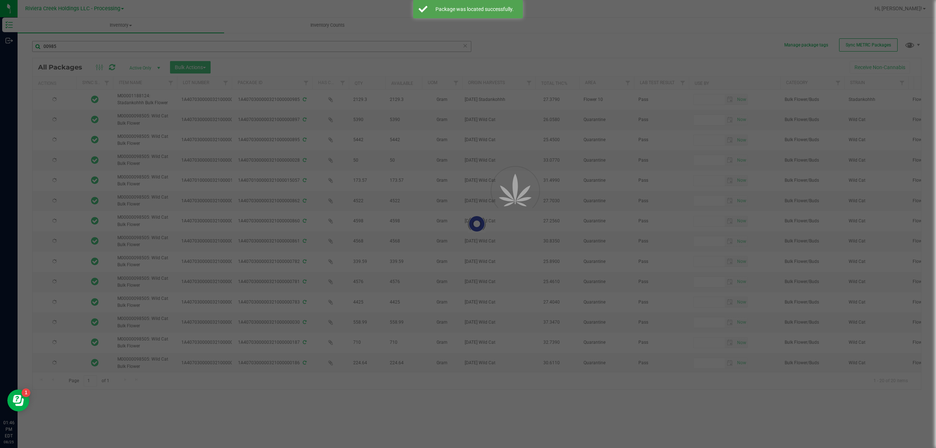
click at [124, 48] on div at bounding box center [468, 224] width 936 height 448
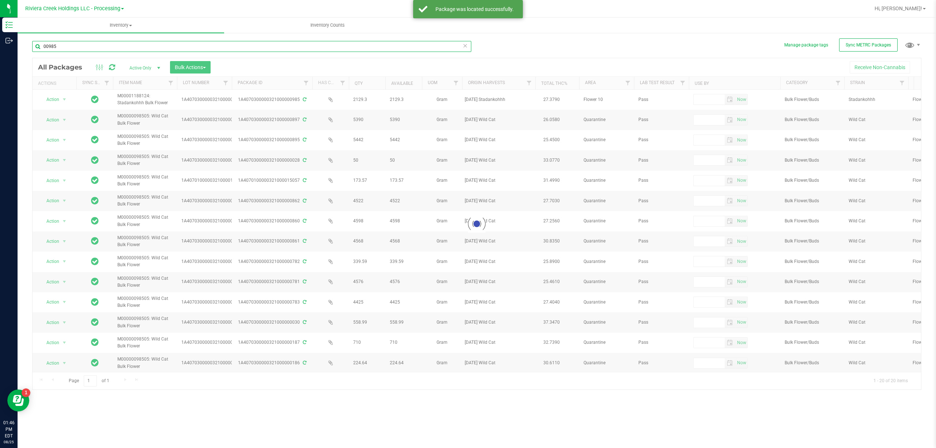
click at [124, 48] on input "00985" at bounding box center [251, 46] width 439 height 11
type input "1023"
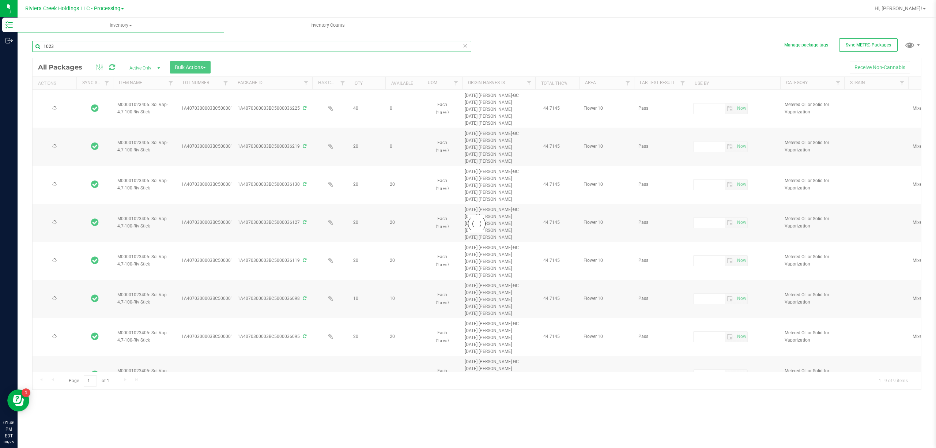
type input "[DATE]"
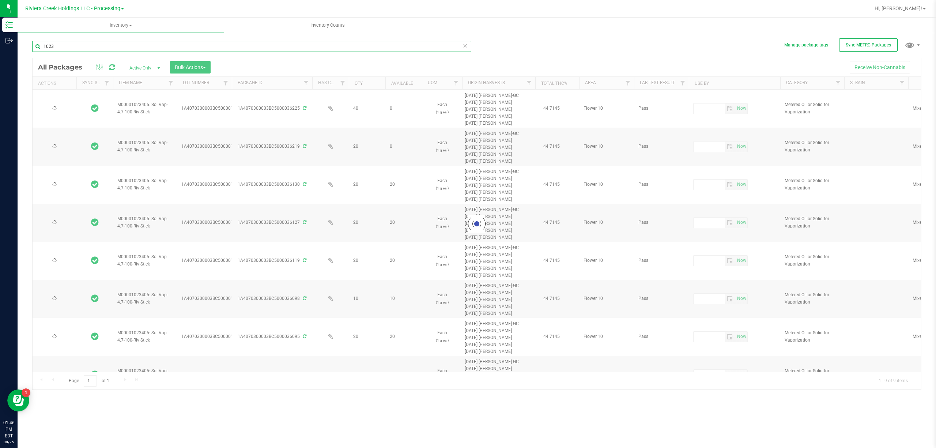
type input "[DATE]"
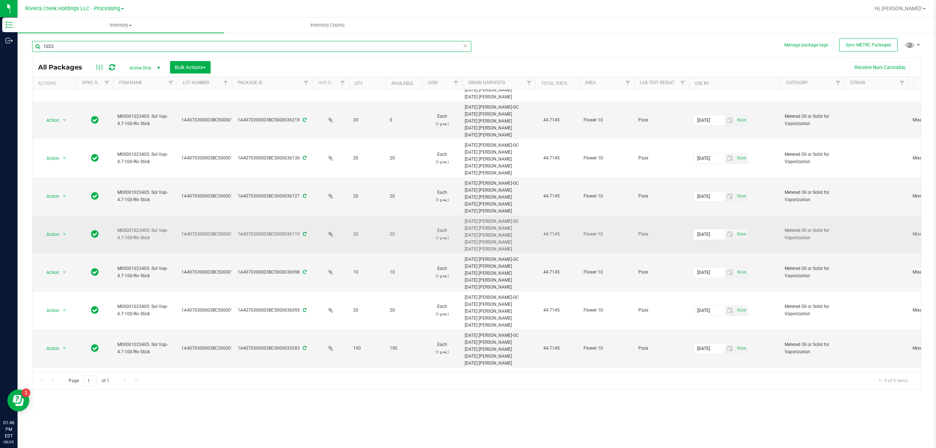
scroll to position [50, 0]
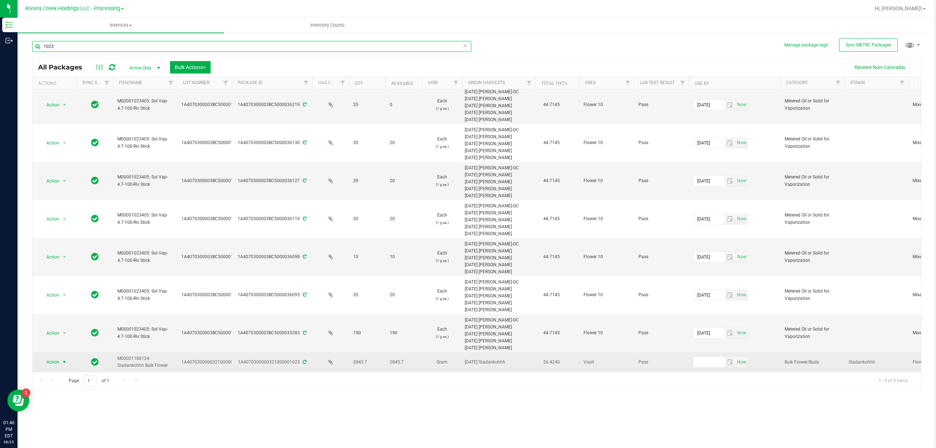
type input "1023"
click at [54, 357] on span "Action" at bounding box center [50, 362] width 20 height 10
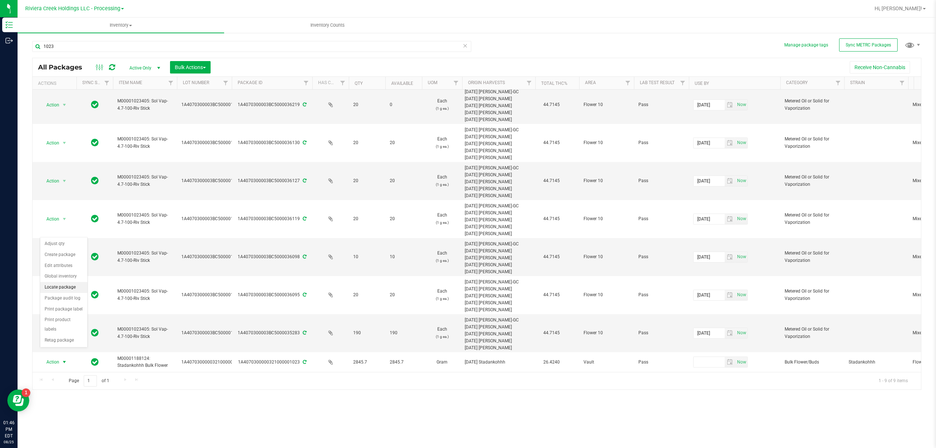
click at [52, 287] on li "Locate package" at bounding box center [63, 287] width 47 height 11
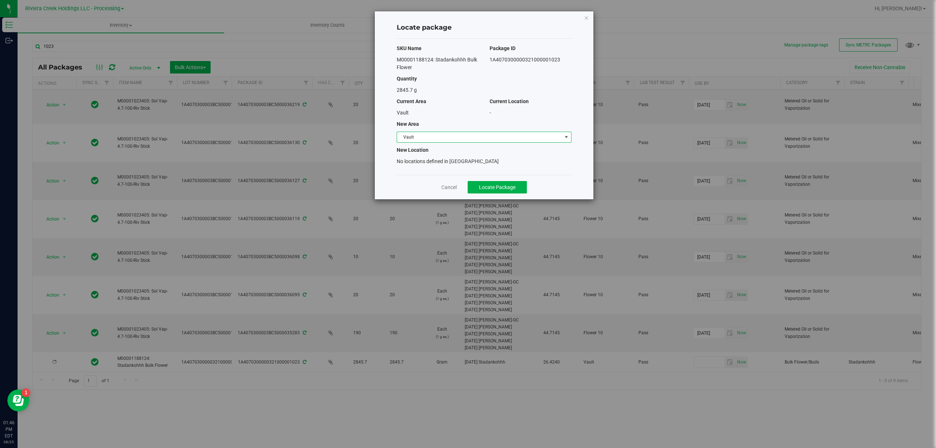
click at [420, 139] on span "Vault" at bounding box center [479, 137] width 165 height 10
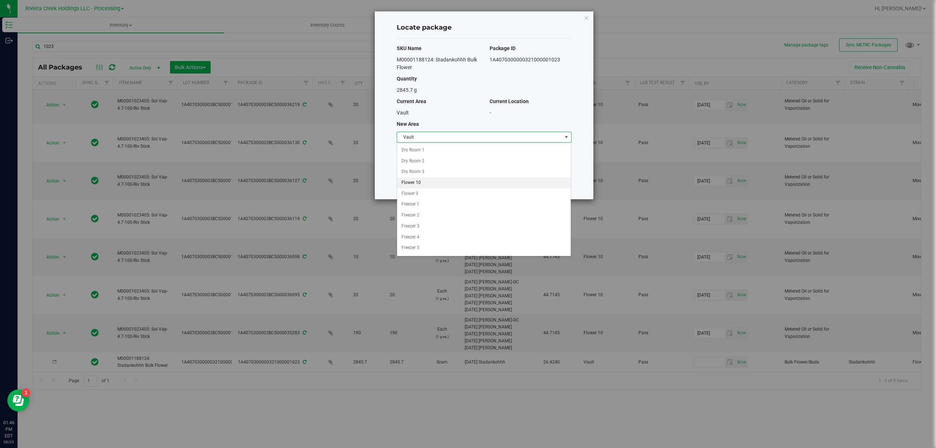
click at [425, 184] on li "Flower 10" at bounding box center [484, 182] width 174 height 11
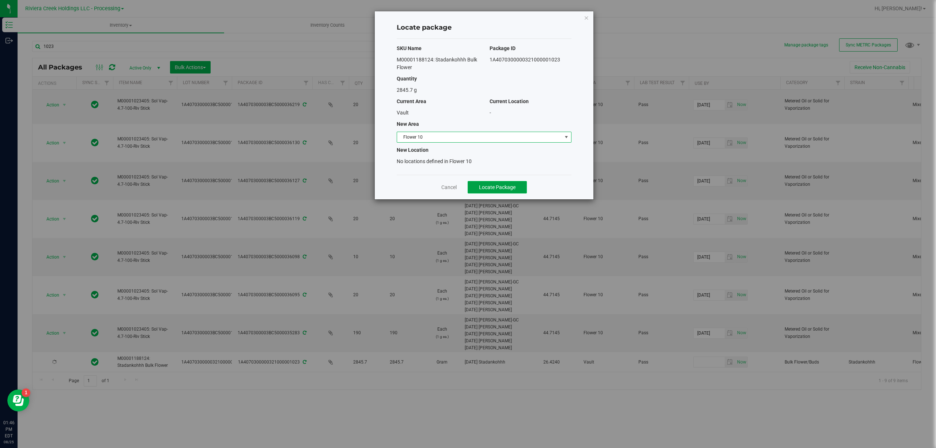
click at [496, 189] on span "Locate Package" at bounding box center [497, 187] width 37 height 6
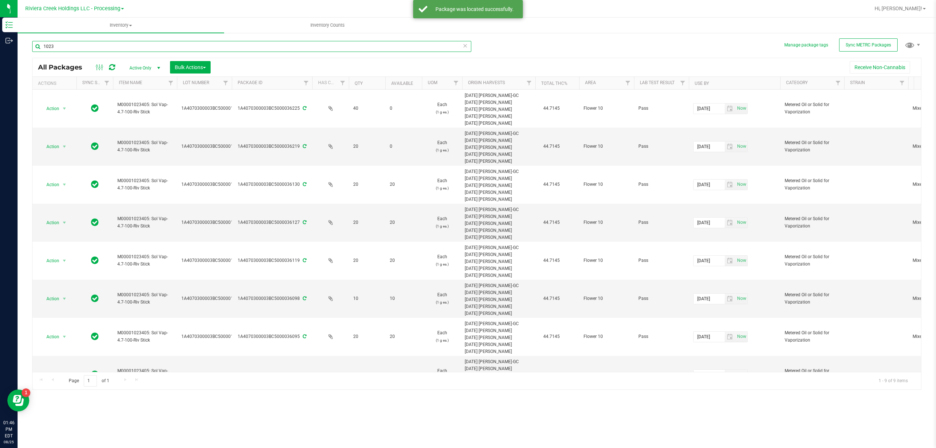
click at [83, 44] on input "1023" at bounding box center [251, 46] width 439 height 11
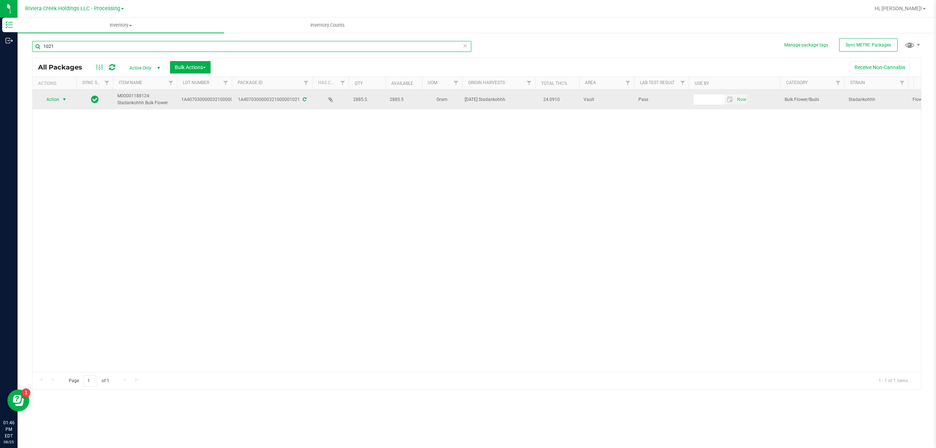
type input "1021"
click at [59, 100] on span "Action" at bounding box center [50, 99] width 20 height 10
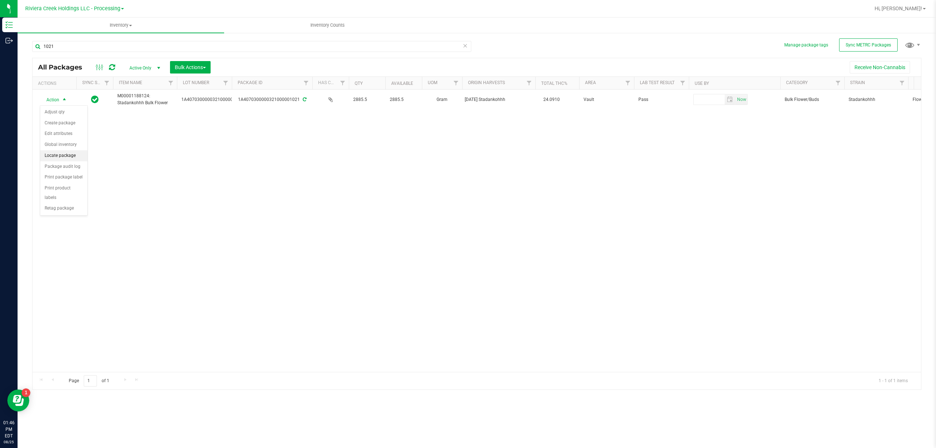
click at [69, 154] on li "Locate package" at bounding box center [63, 155] width 47 height 11
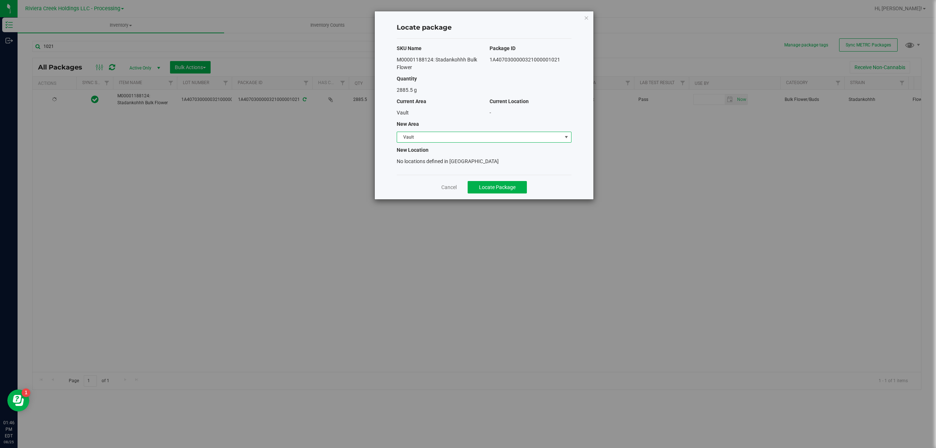
click at [445, 137] on span "Vault" at bounding box center [479, 137] width 165 height 10
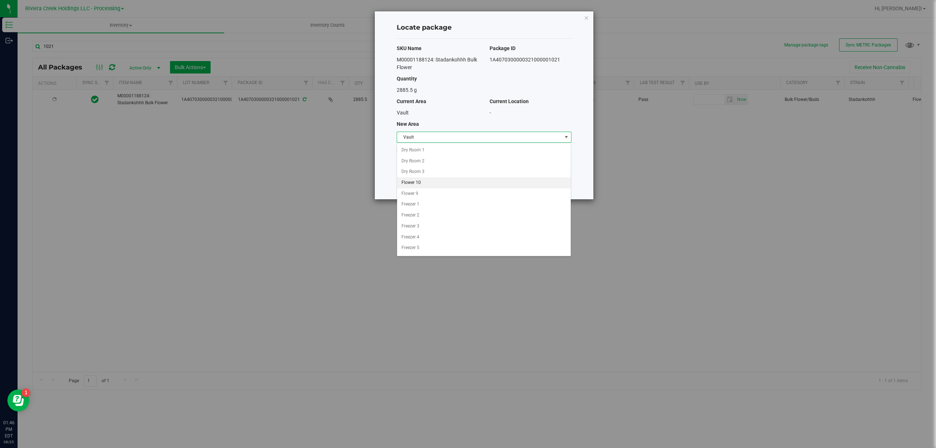
click at [423, 181] on li "Flower 10" at bounding box center [484, 182] width 174 height 11
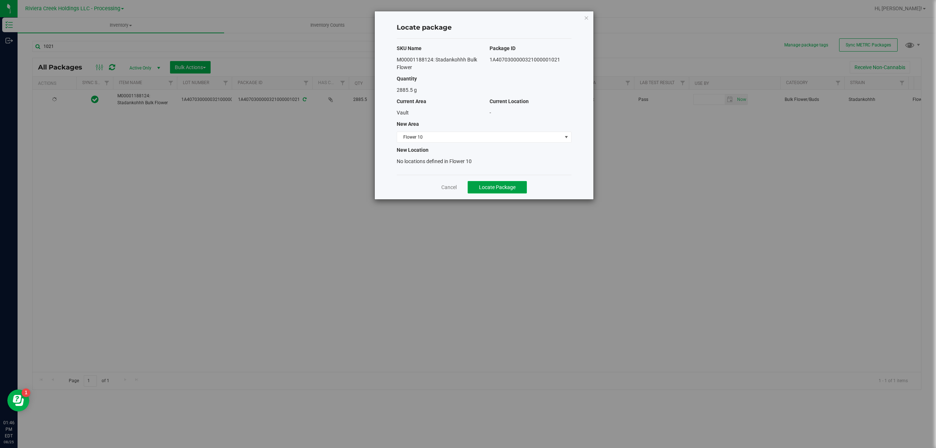
click at [501, 186] on span "Locate Package" at bounding box center [497, 187] width 37 height 6
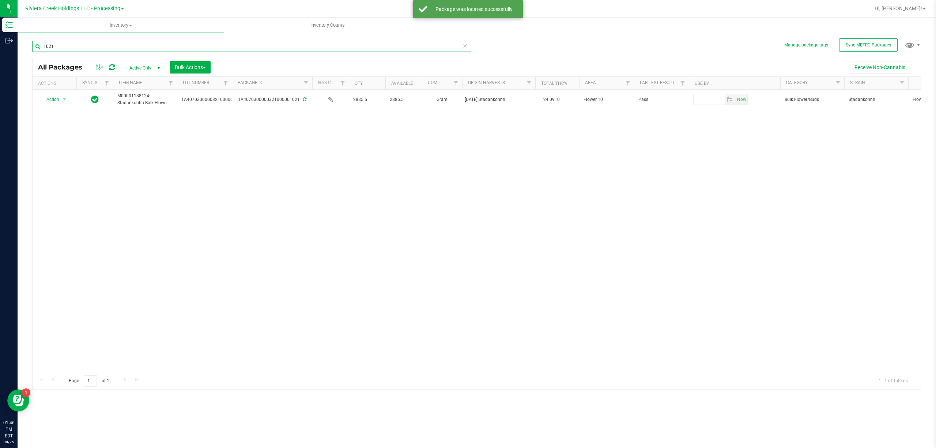
click at [288, 49] on input "1021" at bounding box center [251, 46] width 439 height 11
type input "1078"
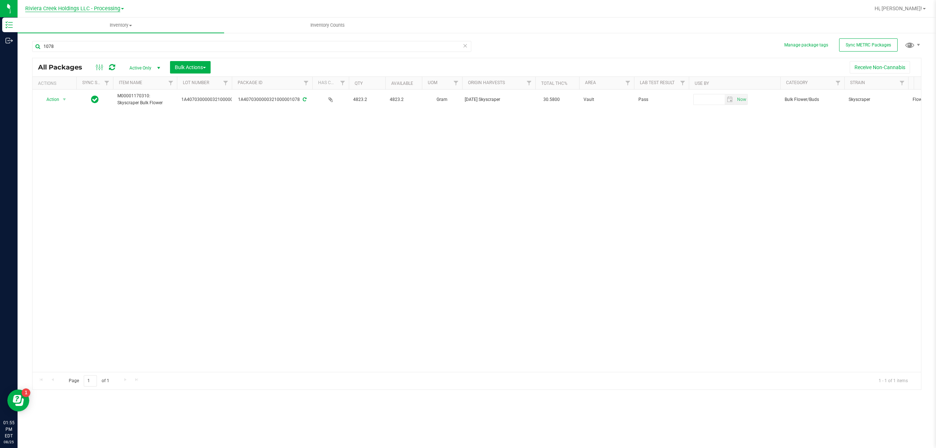
click at [85, 6] on span "Riviera Creek Holdings LLC - Processing" at bounding box center [72, 8] width 95 height 7
click at [93, 21] on link "Riviera Creek Holdings LLC - Cultivation" at bounding box center [74, 26] width 107 height 10
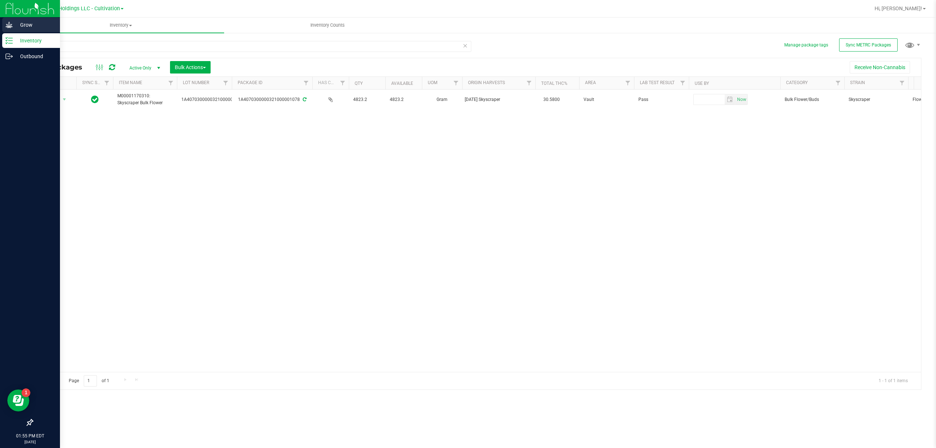
click at [11, 19] on div "Grow" at bounding box center [31, 25] width 58 height 15
click at [9, 26] on icon at bounding box center [8, 25] width 7 height 6
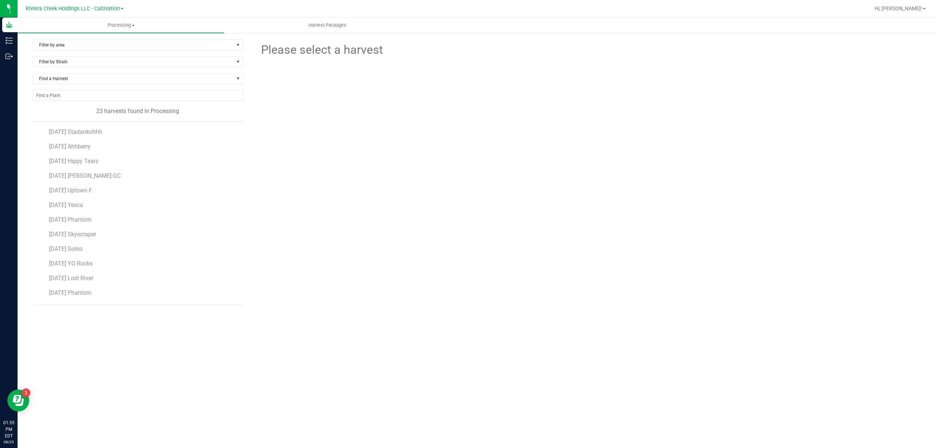
click at [98, 181] on li "[DATE] Uptown F" at bounding box center [143, 187] width 189 height 15
click at [98, 180] on li "[DATE] [PERSON_NAME]-GC" at bounding box center [143, 173] width 189 height 15
click at [99, 177] on span "[DATE] [PERSON_NAME]-GC" at bounding box center [85, 175] width 73 height 7
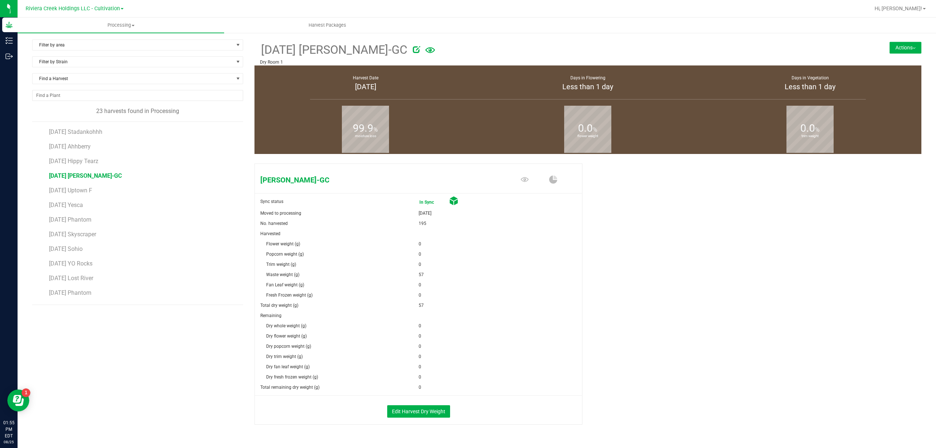
click at [895, 47] on button "Actions" at bounding box center [905, 48] width 32 height 12
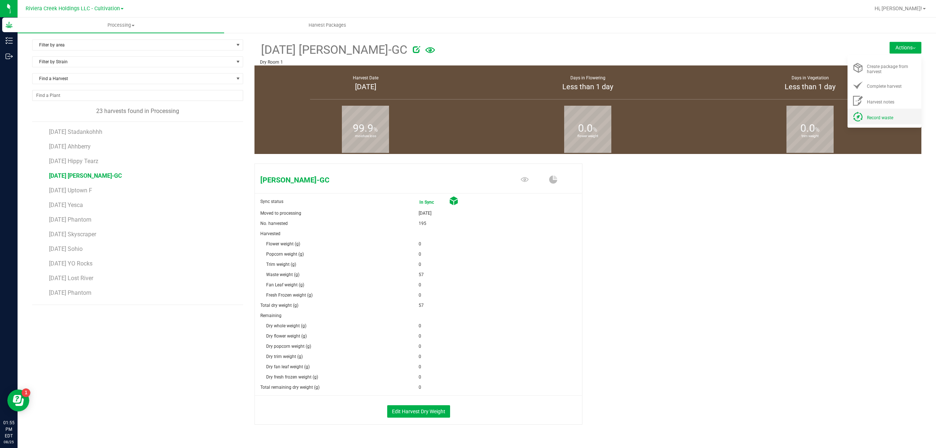
click at [878, 111] on li "Record waste" at bounding box center [884, 117] width 74 height 16
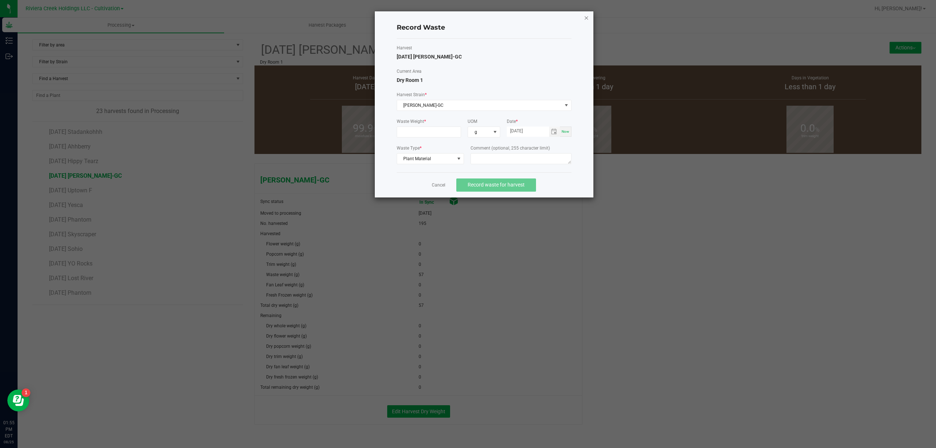
drag, startPoint x: 591, startPoint y: 18, endPoint x: 587, endPoint y: 18, distance: 4.1
click at [589, 18] on div "Record Waste Harvest [DATE] [PERSON_NAME]-GC Current Area Dry Room 1 Harvest St…" at bounding box center [484, 104] width 219 height 186
click at [586, 18] on icon "button" at bounding box center [586, 17] width 5 height 9
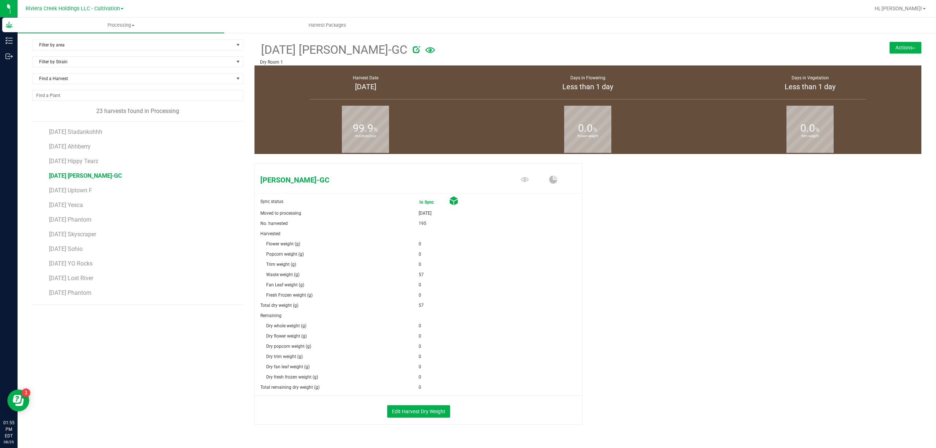
click at [889, 45] on button "Actions" at bounding box center [905, 48] width 32 height 12
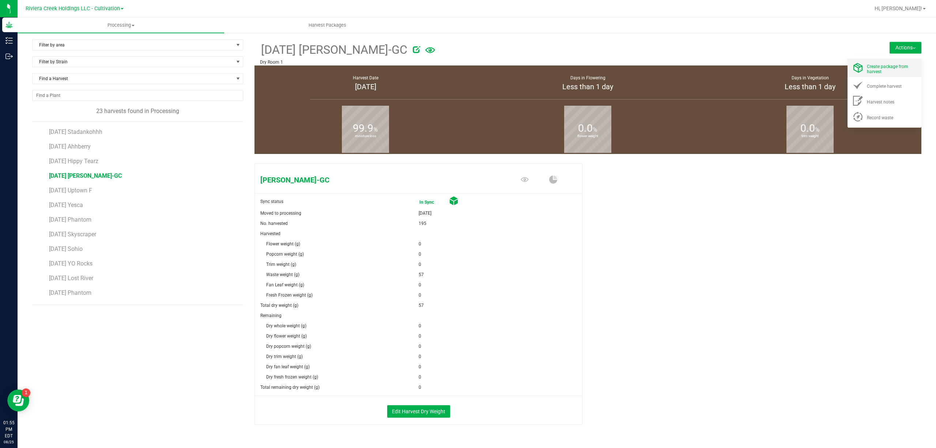
click at [882, 62] on div "Create package from harvest" at bounding box center [892, 67] width 50 height 13
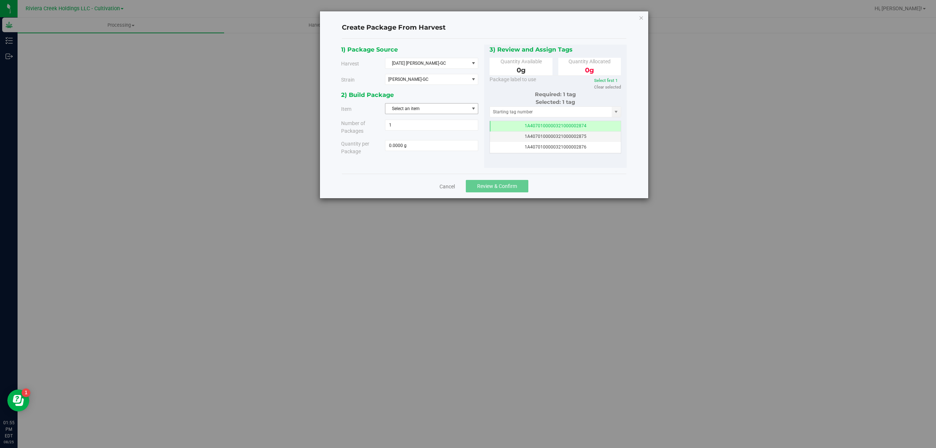
click at [445, 110] on span "Select an item" at bounding box center [426, 108] width 83 height 10
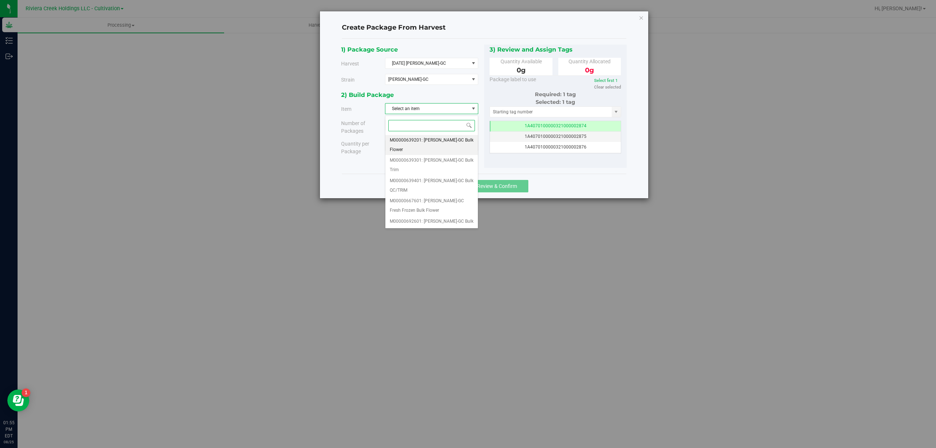
click at [454, 144] on span "M00000639201: [PERSON_NAME]-GC Bulk Flower" at bounding box center [432, 145] width 84 height 19
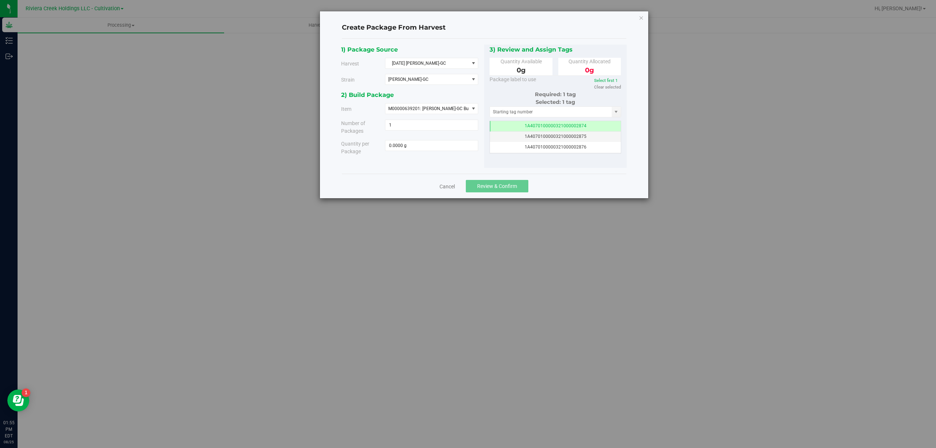
click at [453, 89] on div "1) Package Source Harvest [DATE] [GEOGRAPHIC_DATA]-GC Select [DATE] Stadankohhh…" at bounding box center [412, 68] width 143 height 46
click at [642, 18] on icon "button" at bounding box center [641, 17] width 5 height 9
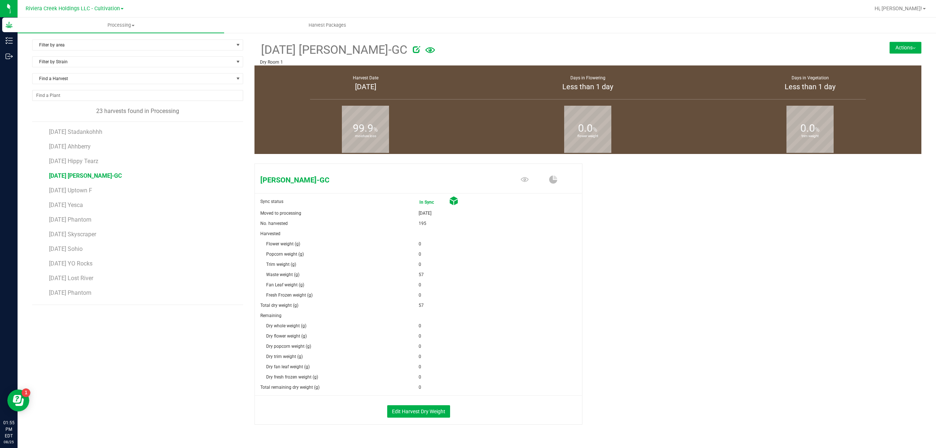
click at [905, 45] on button "Actions" at bounding box center [905, 48] width 32 height 12
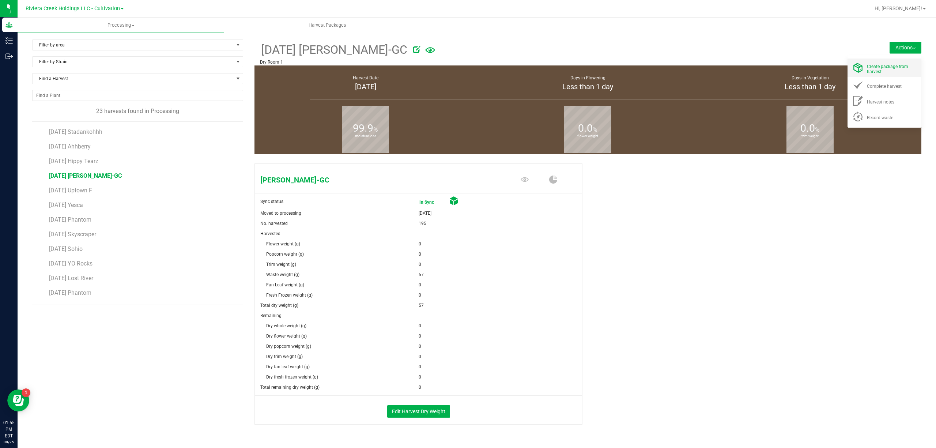
click at [892, 61] on li "Create package from harvest" at bounding box center [884, 67] width 74 height 19
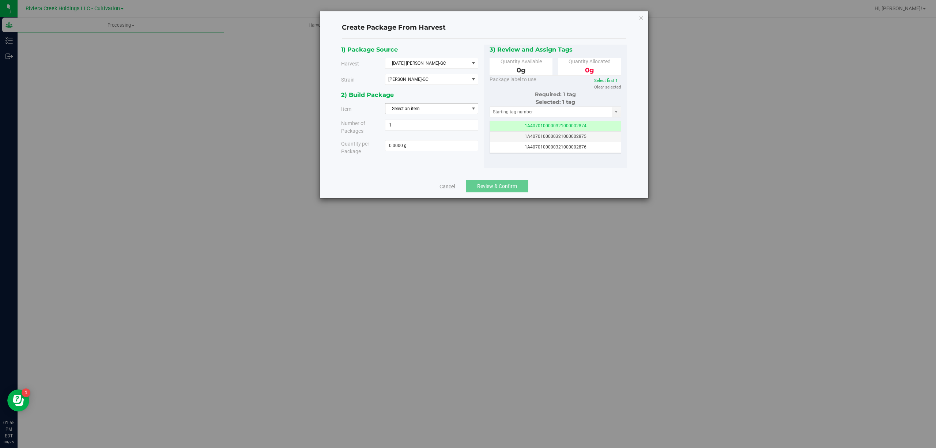
click at [445, 109] on span "Select an item" at bounding box center [426, 108] width 83 height 10
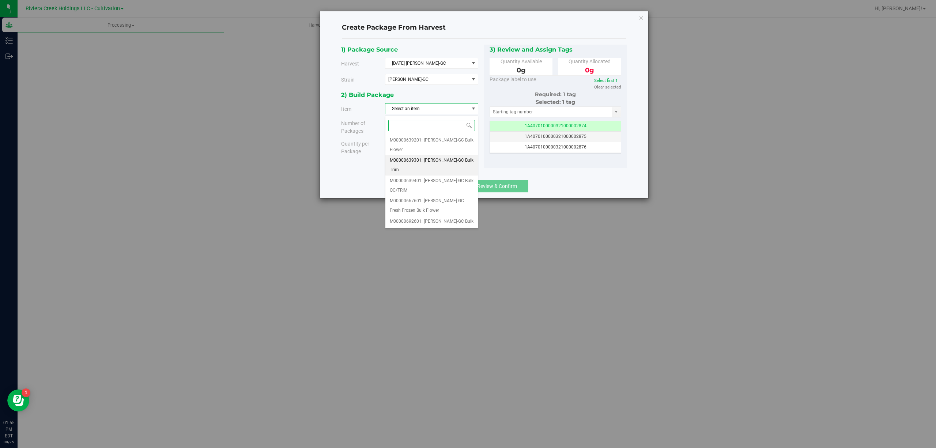
click at [455, 162] on span "M00000639301: [PERSON_NAME]-GC Bulk Trim" at bounding box center [432, 165] width 84 height 19
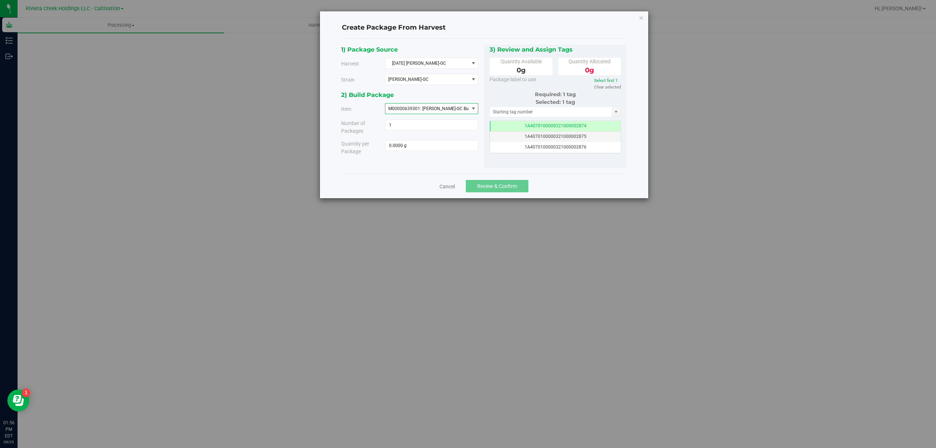
click at [454, 105] on span "M00000639301: [PERSON_NAME]-GC Bulk Trim" at bounding box center [426, 108] width 83 height 10
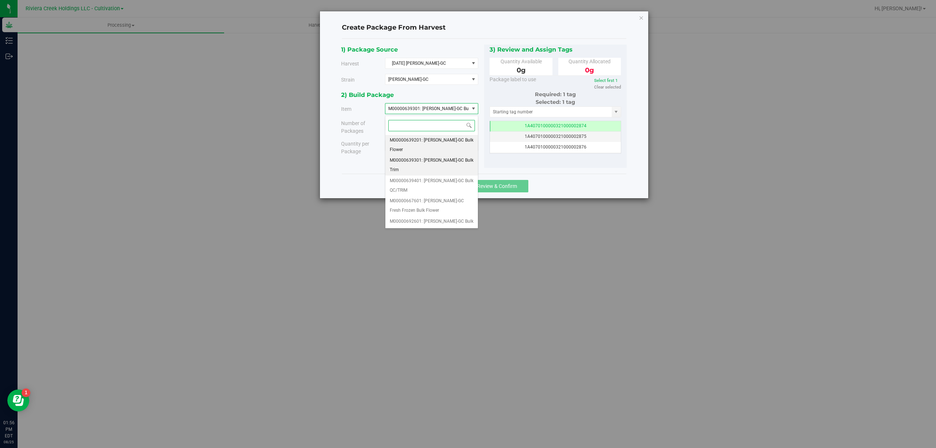
click at [457, 143] on span "M00000639201: [PERSON_NAME]-GC Bulk Flower" at bounding box center [432, 145] width 84 height 19
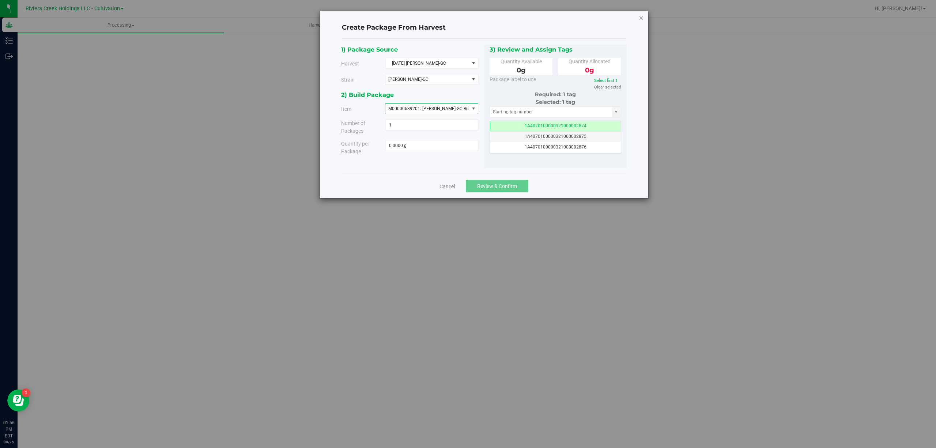
click at [640, 19] on icon "button" at bounding box center [641, 17] width 5 height 9
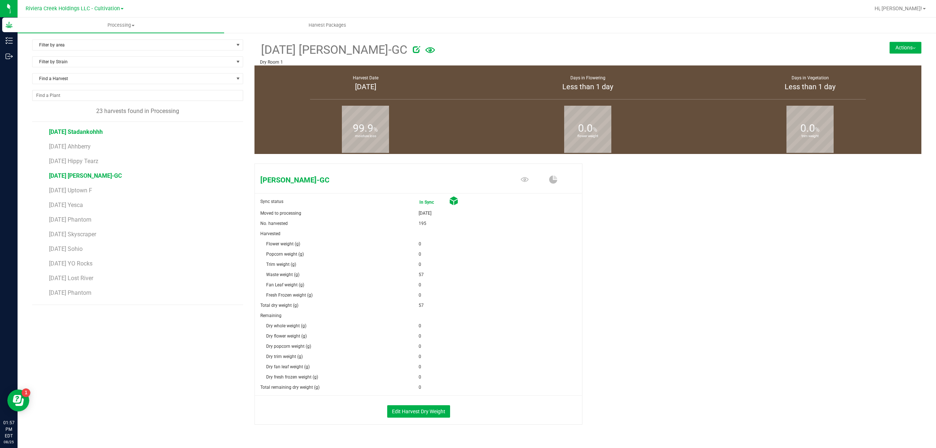
click at [99, 132] on span "[DATE] Stadankohhh" at bounding box center [76, 131] width 54 height 7
click at [889, 46] on button "Actions" at bounding box center [905, 48] width 32 height 12
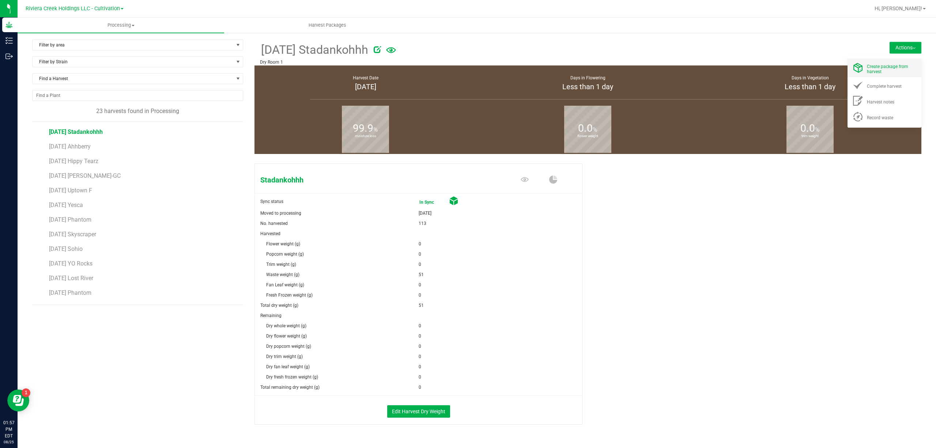
click at [867, 69] on span "Create package from harvest" at bounding box center [887, 69] width 41 height 10
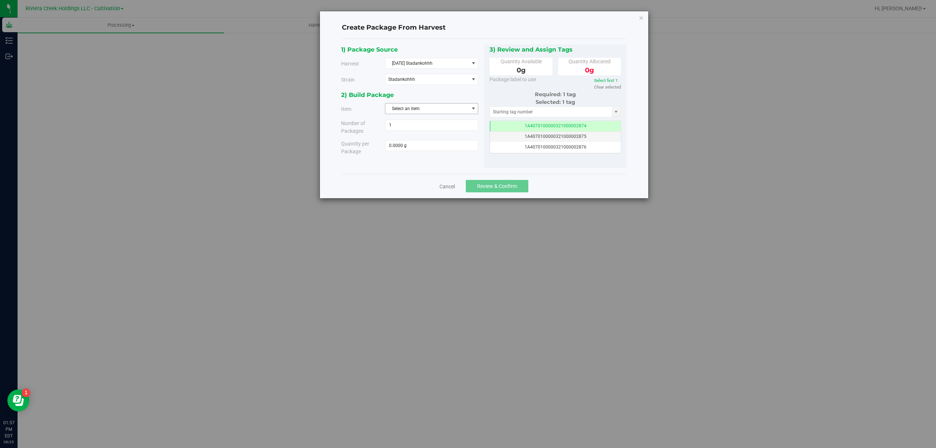
click at [461, 108] on span "Select an item" at bounding box center [426, 108] width 83 height 10
click at [460, 143] on span "M00001188124: Stadankohhh Bulk Flower" at bounding box center [432, 145] width 84 height 19
click at [467, 98] on div "2) Build Package" at bounding box center [409, 95] width 137 height 10
click at [464, 110] on span "M00001188124: Stadankohhh Bulk Flower" at bounding box center [430, 108] width 84 height 5
click at [464, 156] on span "M00001188125: Stadankohhh Bulk Trim" at bounding box center [430, 161] width 80 height 10
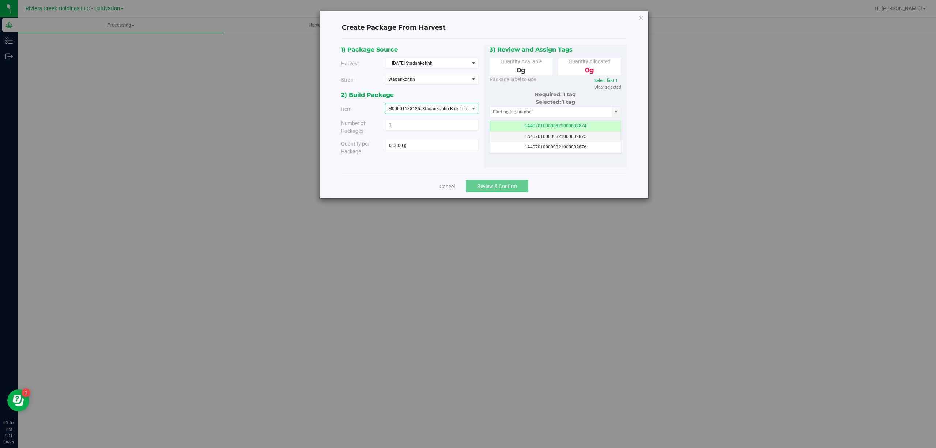
click at [461, 111] on span "M00001188125: Stadankohhh Bulk Trim" at bounding box center [428, 108] width 80 height 5
click at [460, 138] on span "M00001188124: Stadankohhh Bulk Flower" at bounding box center [432, 145] width 84 height 19
click at [453, 110] on span "M00001188124: Stadankohhh Bulk Flower" at bounding box center [430, 108] width 84 height 5
click at [455, 156] on span "M00001188125: Stadankohhh Bulk Trim" at bounding box center [430, 161] width 80 height 10
click at [453, 108] on span "M00001188125: Stadankohhh Bulk Trim" at bounding box center [428, 108] width 80 height 5
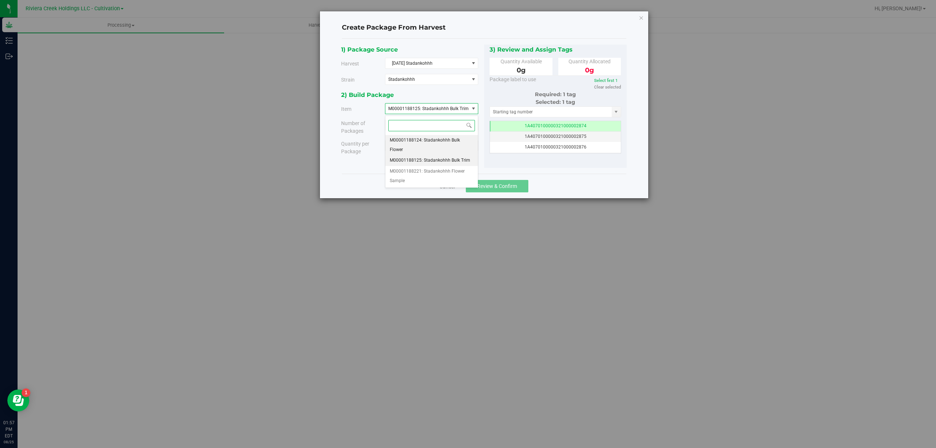
click at [462, 138] on span "M00001188124: Stadankohhh Bulk Flower" at bounding box center [432, 145] width 84 height 19
click at [640, 18] on icon "button" at bounding box center [641, 17] width 5 height 9
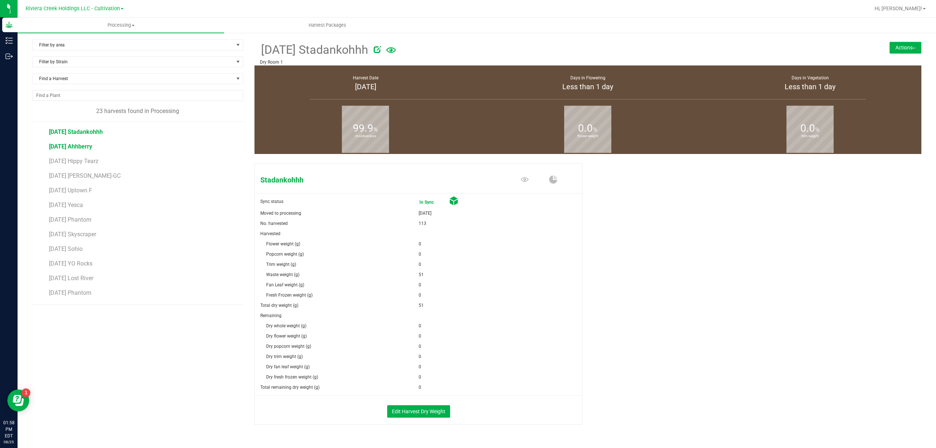
click at [92, 145] on span "[DATE] Ahhberry" at bounding box center [70, 146] width 43 height 7
click at [88, 164] on span "[DATE] Hippy Tearz" at bounding box center [74, 161] width 50 height 7
click at [92, 135] on span "[DATE] Stadankohhh" at bounding box center [76, 131] width 54 height 7
click at [101, 178] on span "[DATE] [PERSON_NAME]-GC" at bounding box center [85, 175] width 73 height 7
click at [88, 135] on span "[DATE] Stadankohhh" at bounding box center [76, 131] width 54 height 7
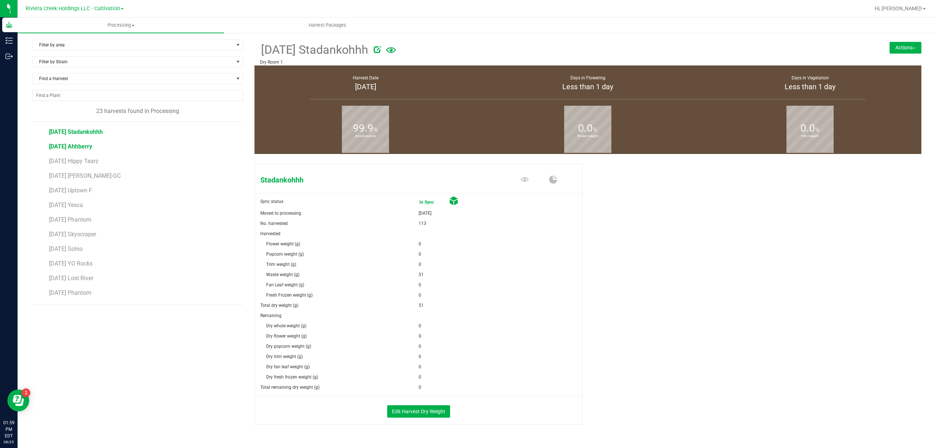
click at [82, 148] on span "[DATE] Ahhberry" at bounding box center [70, 146] width 43 height 7
click at [94, 174] on span "[DATE] [PERSON_NAME]-GC" at bounding box center [85, 175] width 73 height 7
click at [83, 132] on span "[DATE] Stadankohhh" at bounding box center [76, 131] width 54 height 7
click at [85, 143] on li "[DATE] Ahhberry" at bounding box center [143, 143] width 189 height 15
click at [99, 131] on span "[DATE] Stadankohhh" at bounding box center [76, 131] width 54 height 7
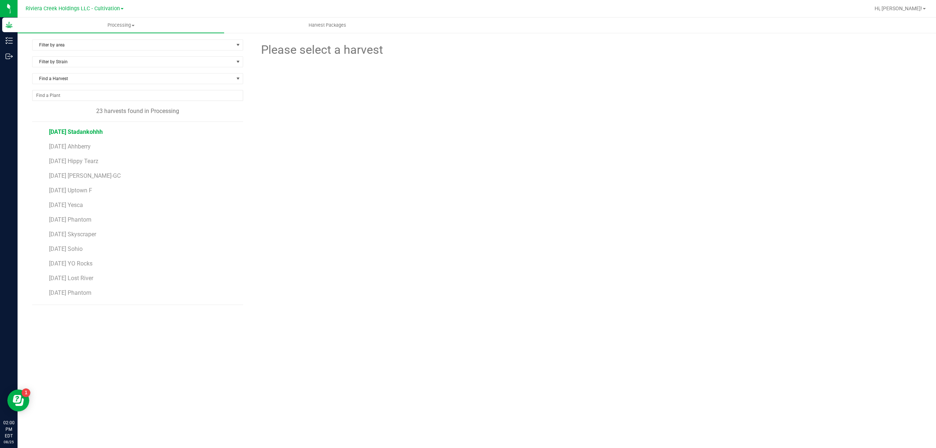
click at [75, 132] on span "[DATE] Stadankohhh" at bounding box center [76, 131] width 54 height 7
